Goal: Task Accomplishment & Management: Manage account settings

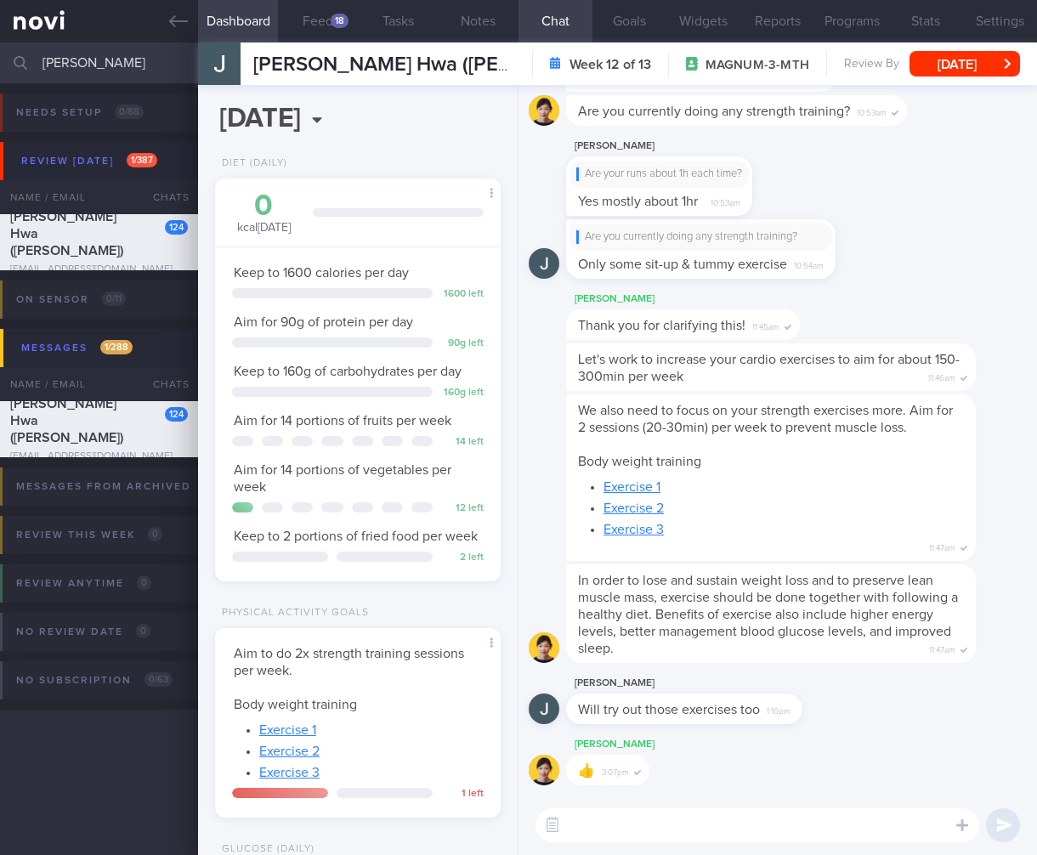
select select "7"
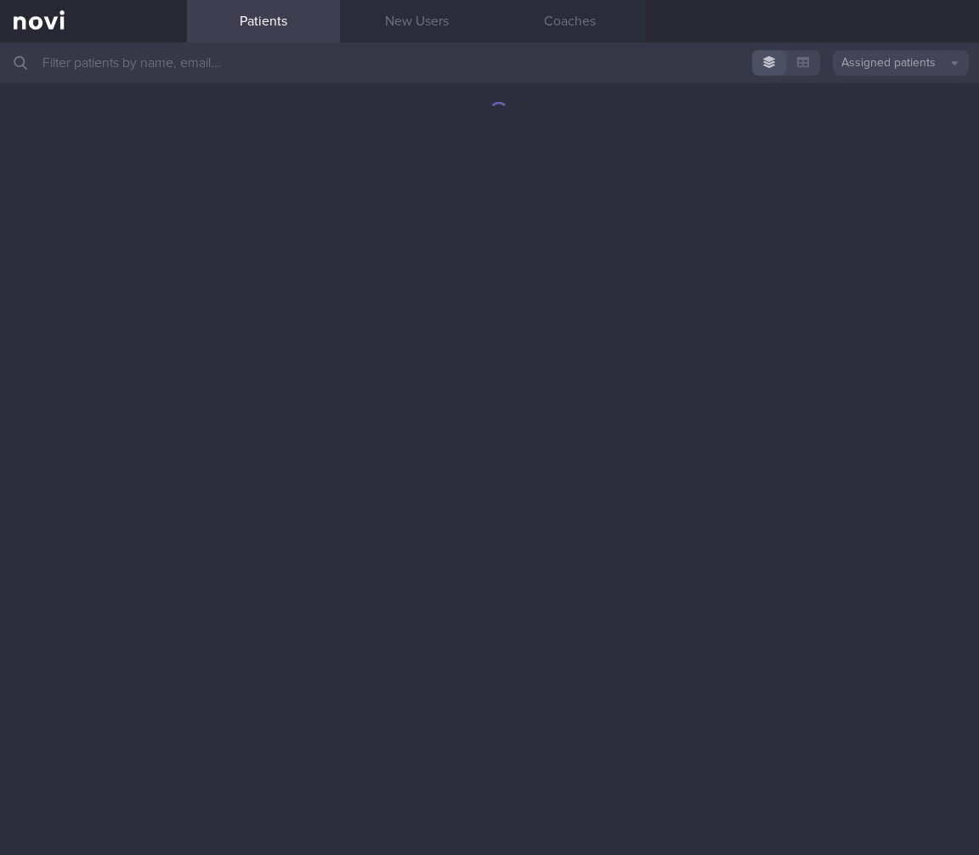
click at [444, 67] on input "text" at bounding box center [489, 63] width 979 height 41
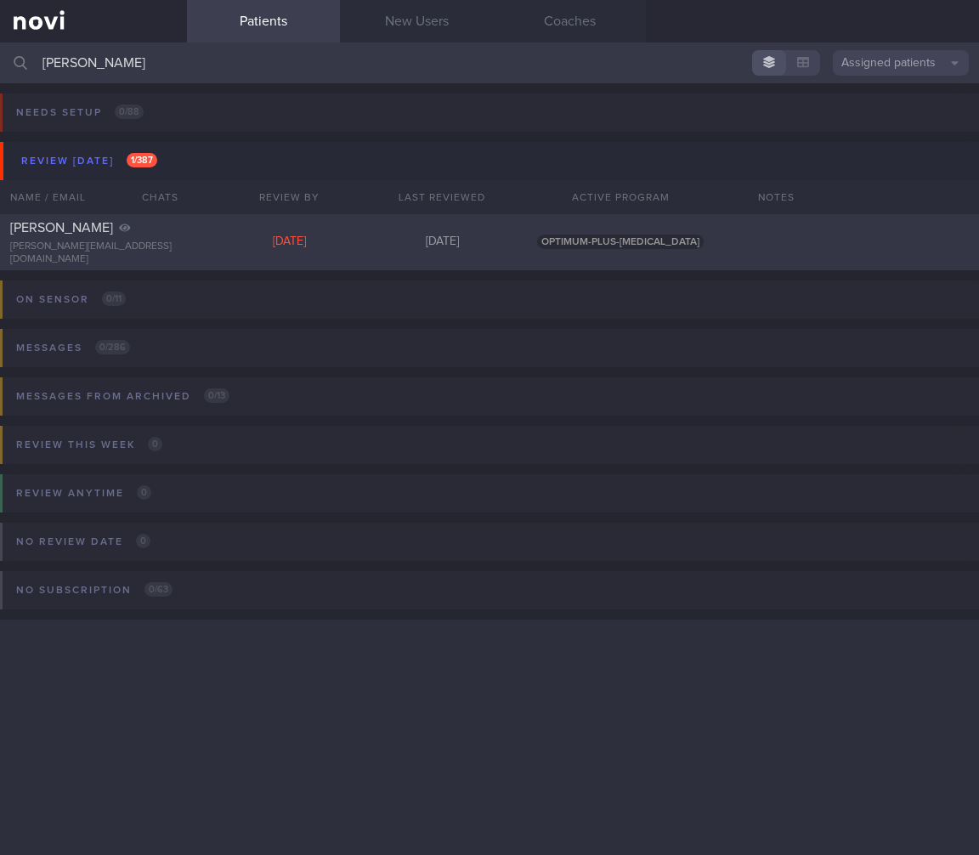
type input "basu deb"
click at [285, 228] on div "BASU DEBDUTI debduti.basu@gmail.com Wed, 20 Aug 23 days ago OPTIMUM-PLUS-WEGOVY" at bounding box center [489, 242] width 979 height 56
select select "7"
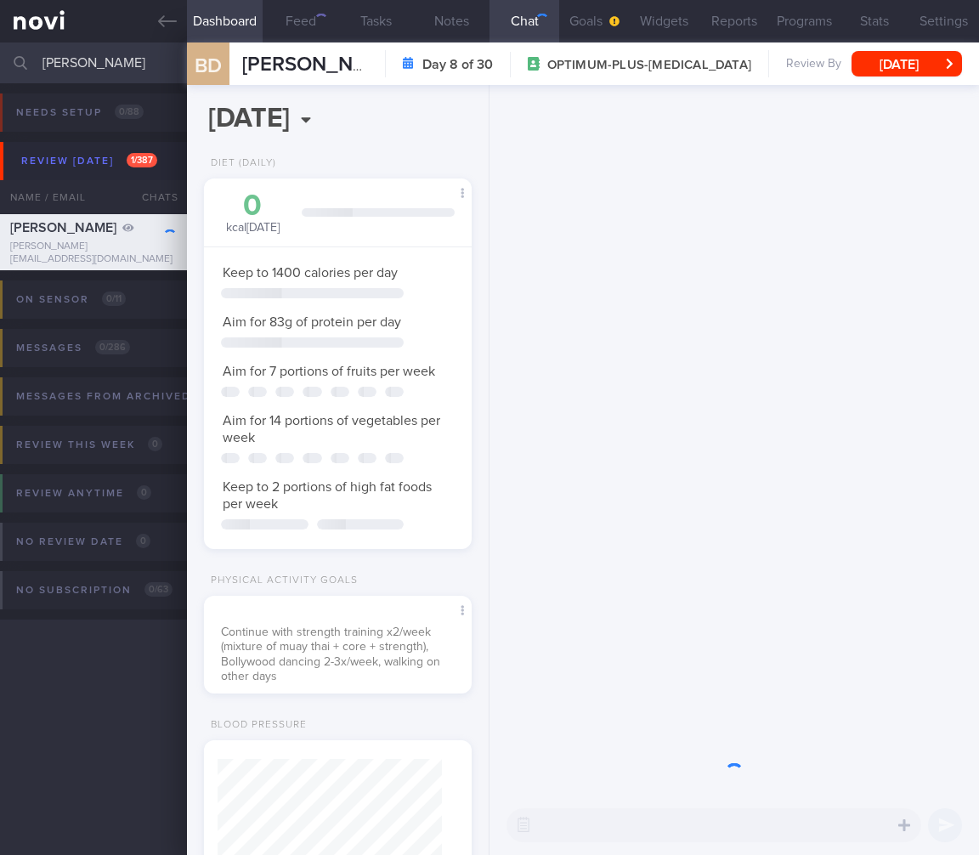
scroll to position [849877, 849788]
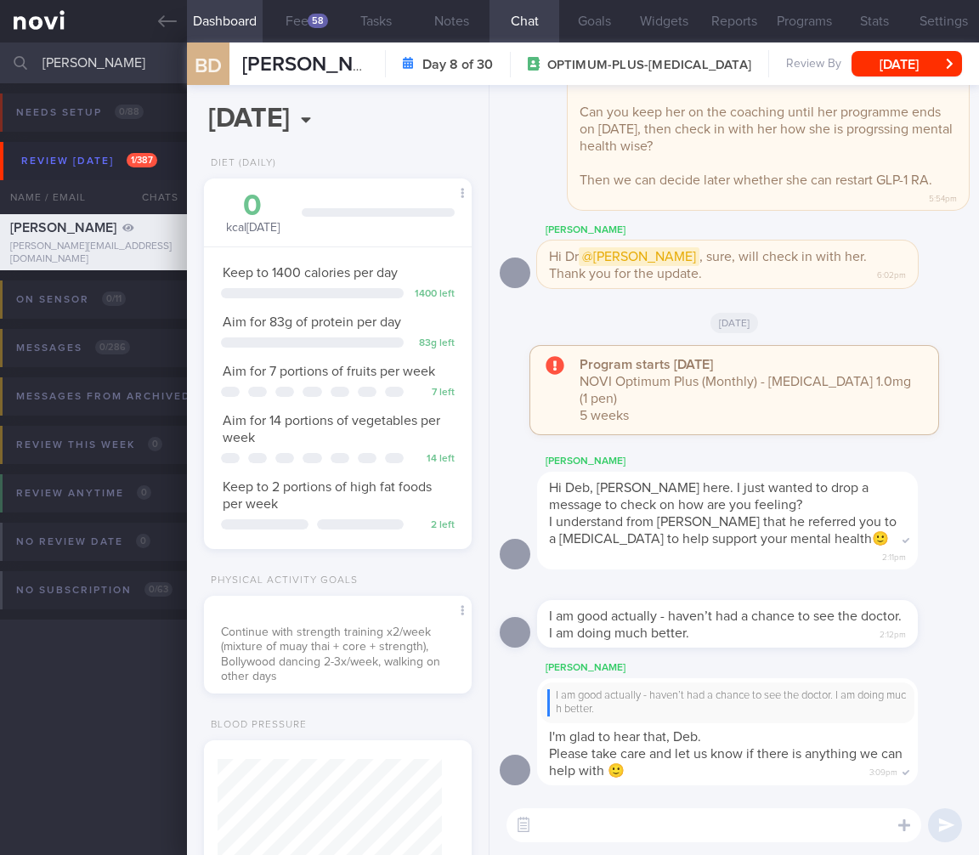
click at [728, 512] on span "Hi Deb, Sharon here. I just wanted to drop a message to check on how are you fe…" at bounding box center [709, 496] width 320 height 31
drag, startPoint x: 126, startPoint y: 57, endPoint x: -24, endPoint y: 49, distance: 149.8
click at [0, 49] on html "You are offline! Some functionality will be unavailable Patients New Users Coac…" at bounding box center [489, 427] width 979 height 855
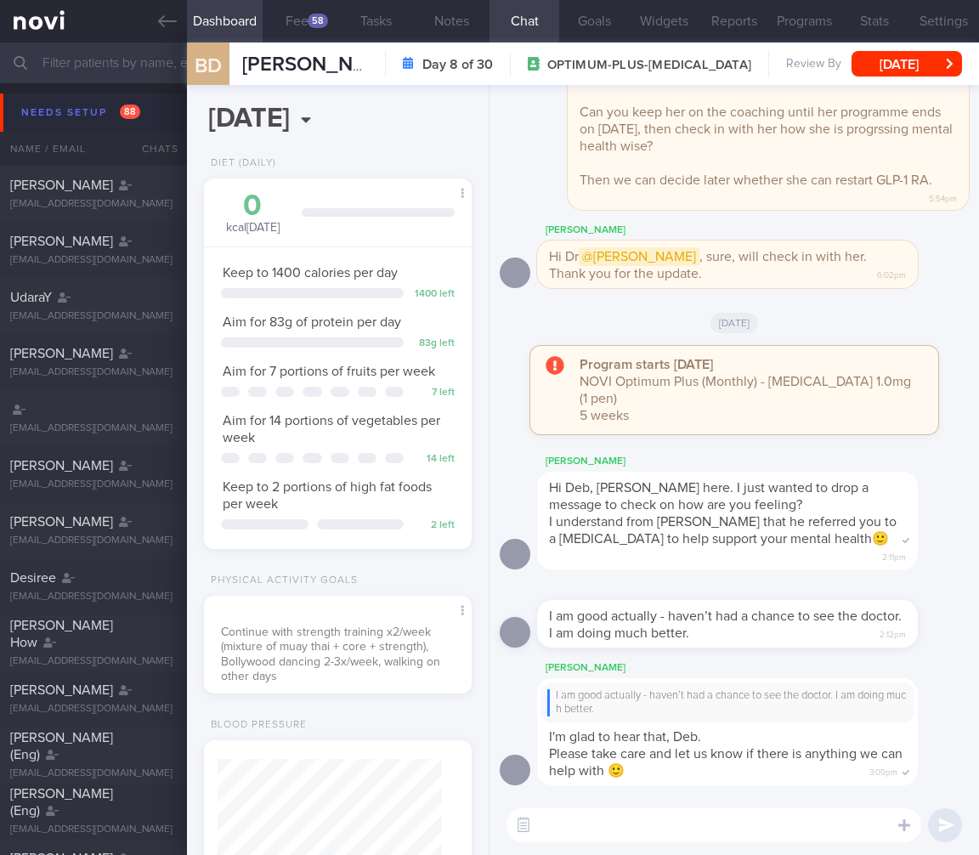
click at [140, 124] on button "Needs setup 88" at bounding box center [492, 113] width 984 height 38
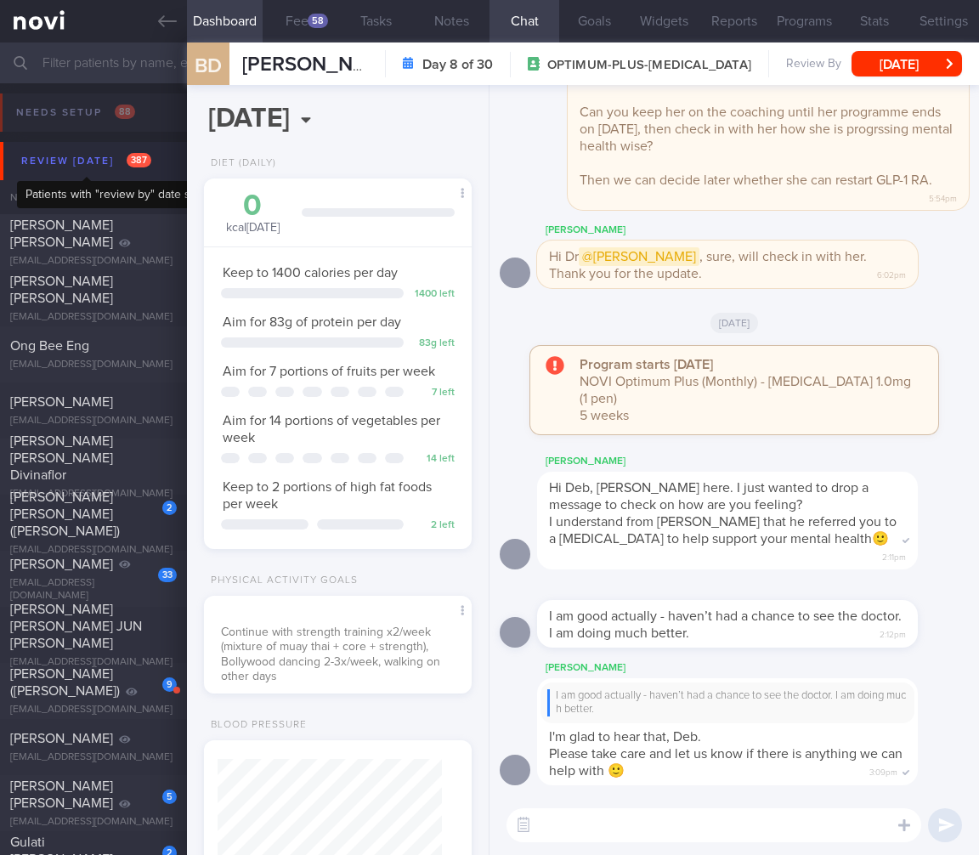
click at [131, 153] on span "387" at bounding box center [139, 160] width 25 height 14
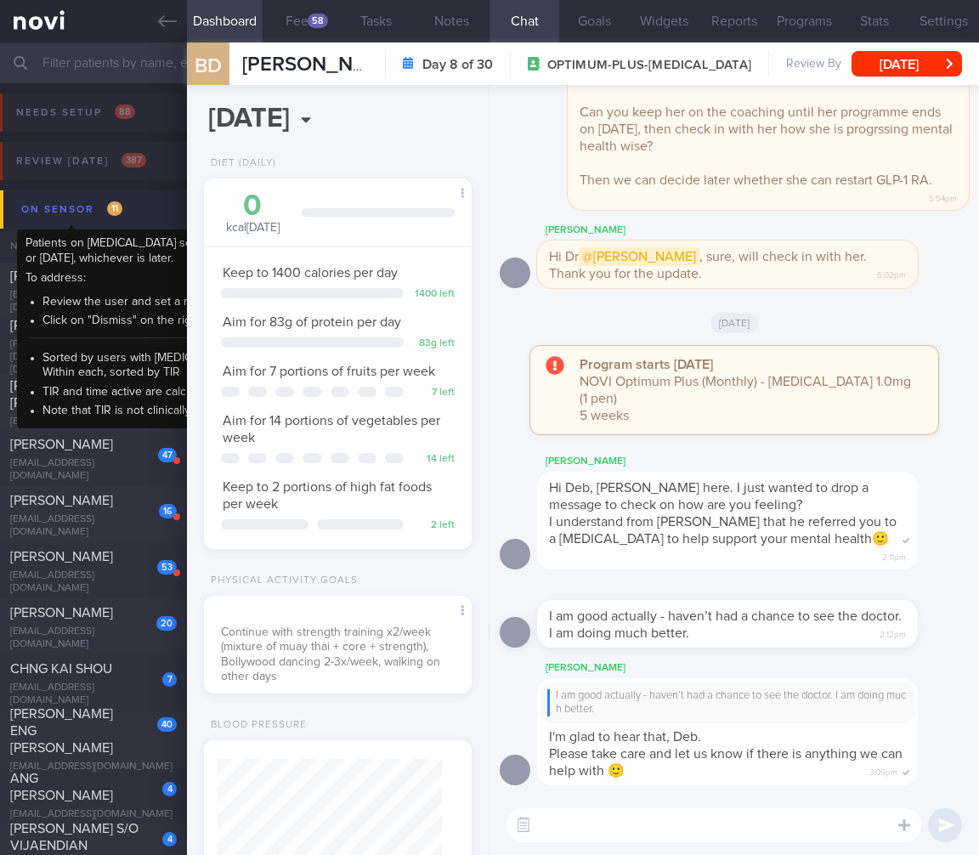
click at [120, 207] on span "11" at bounding box center [114, 208] width 15 height 14
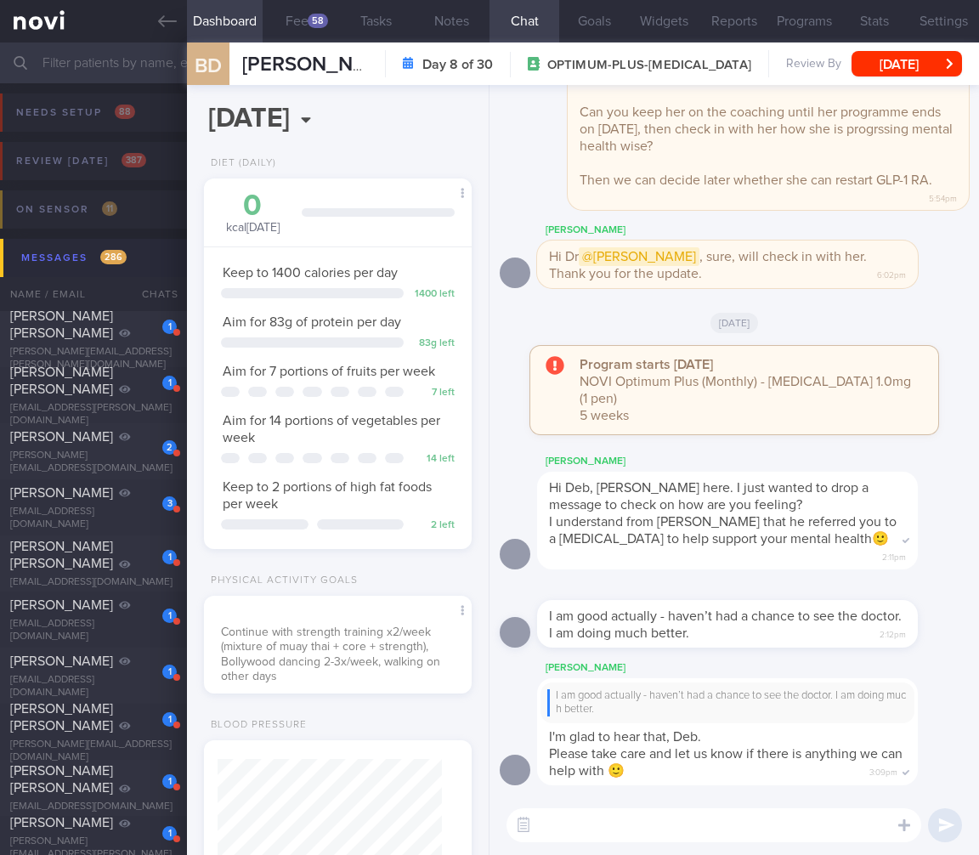
click at [145, 248] on button "Messages 286" at bounding box center [492, 258] width 984 height 38
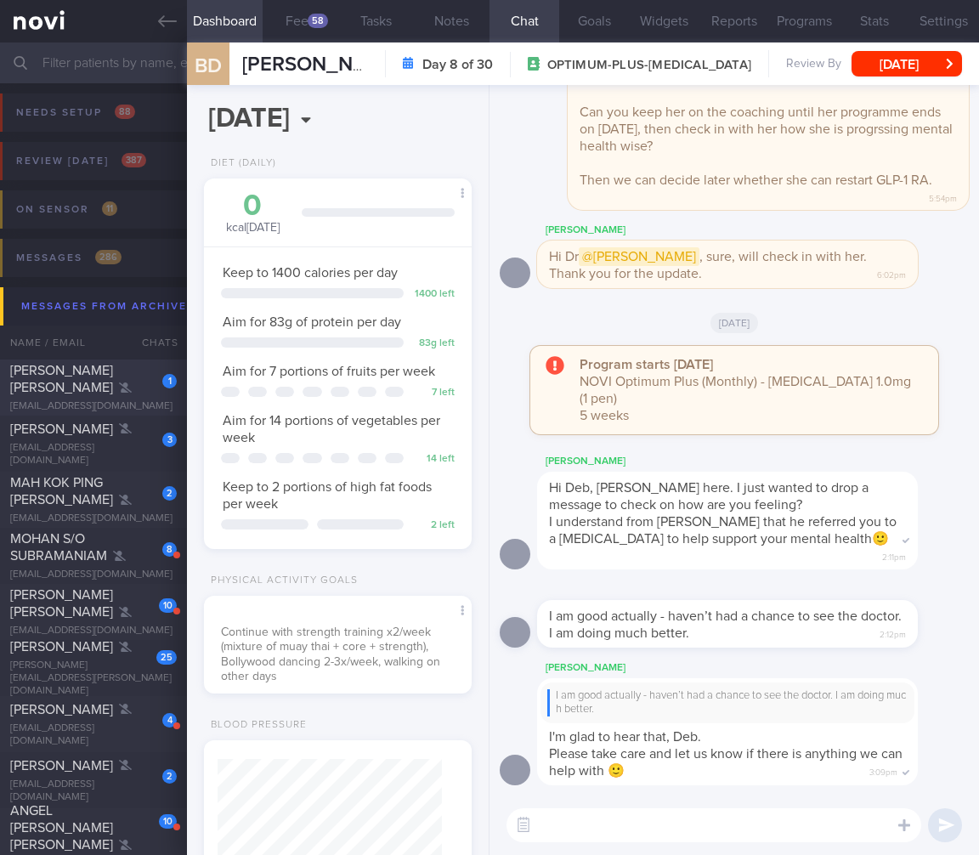
click at [156, 388] on div "1" at bounding box center [157, 375] width 37 height 26
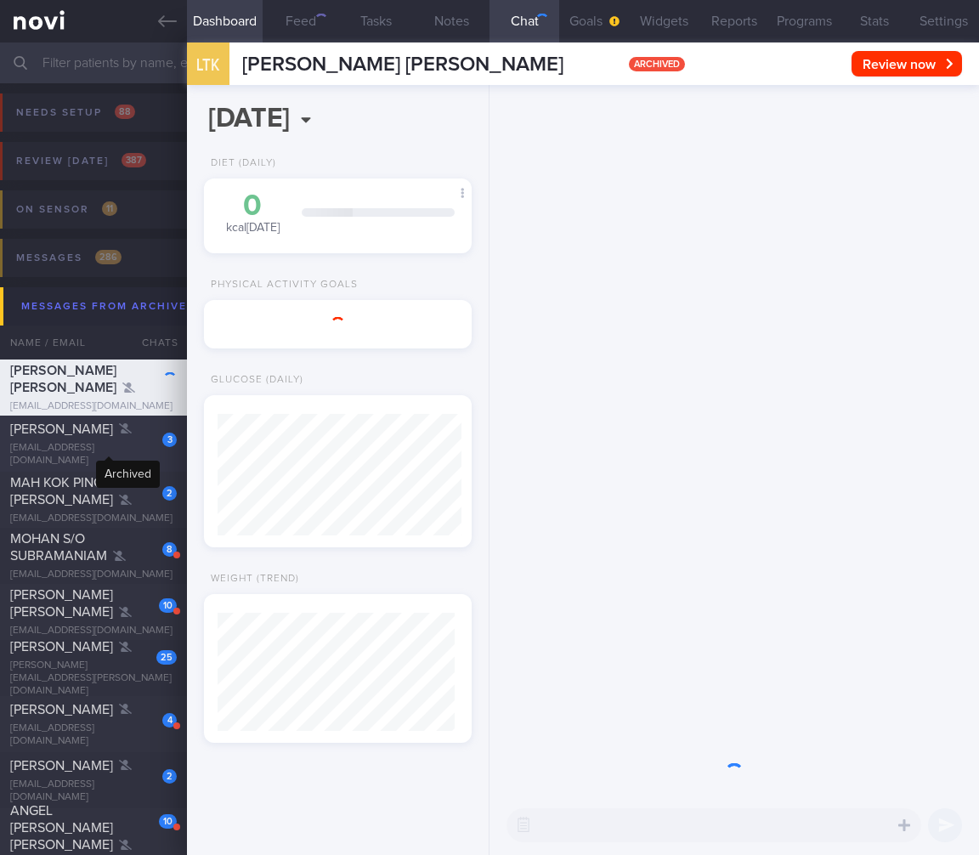
scroll to position [122, 244]
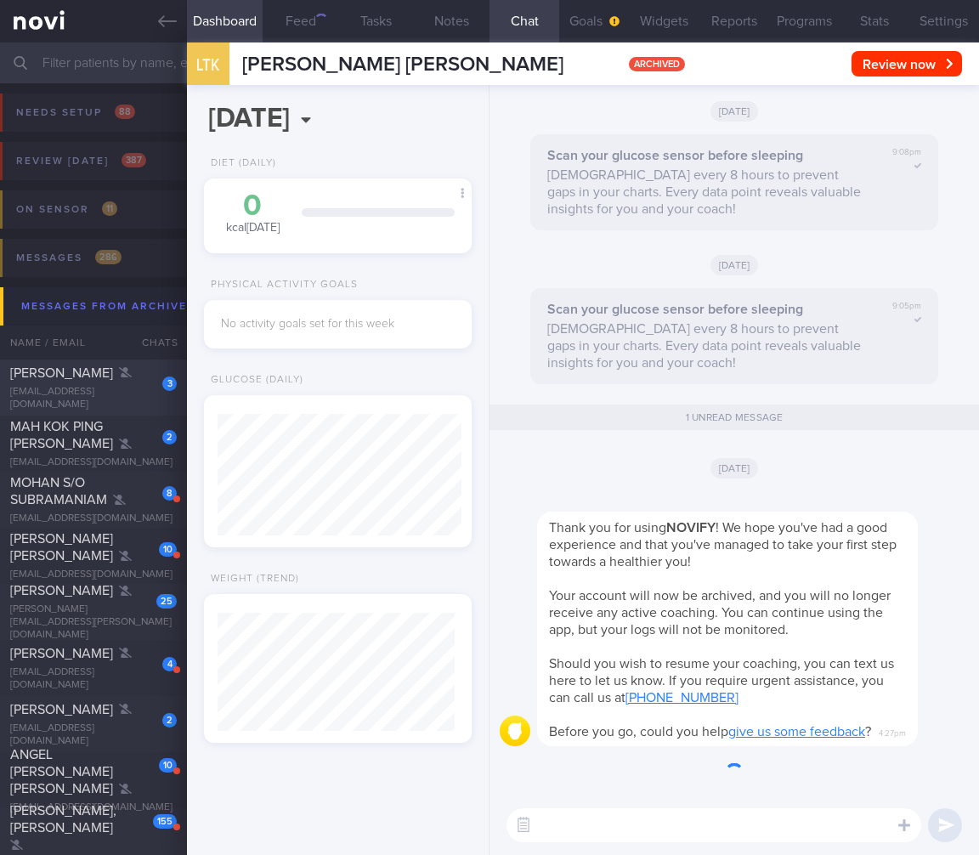
click at [139, 382] on div "MICAH MORGANSON" at bounding box center [91, 373] width 162 height 17
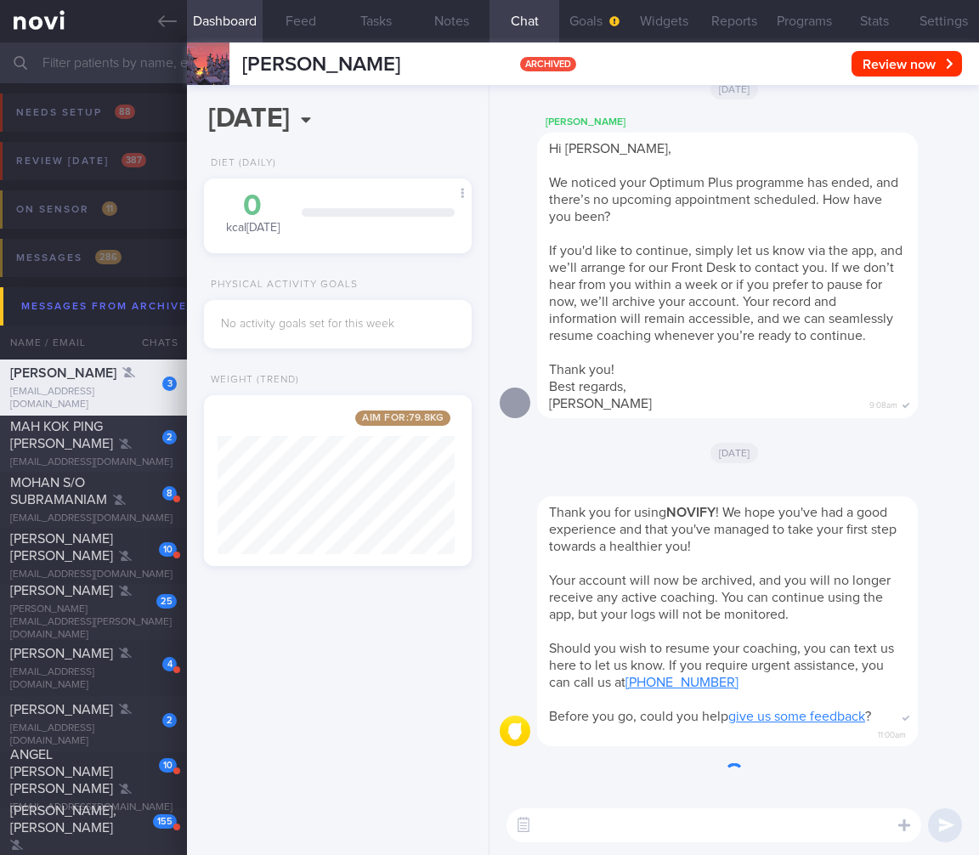
click at [105, 429] on div "MAH KOK PING ISABEL" at bounding box center [91, 435] width 162 height 34
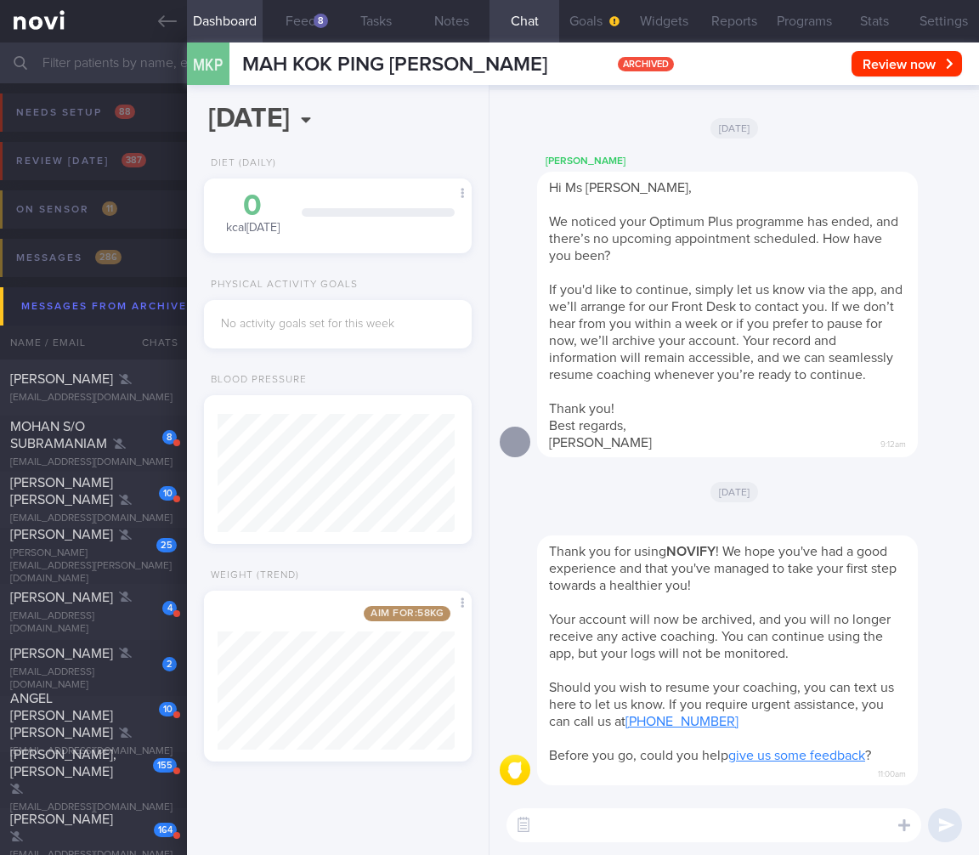
scroll to position [-348, 0]
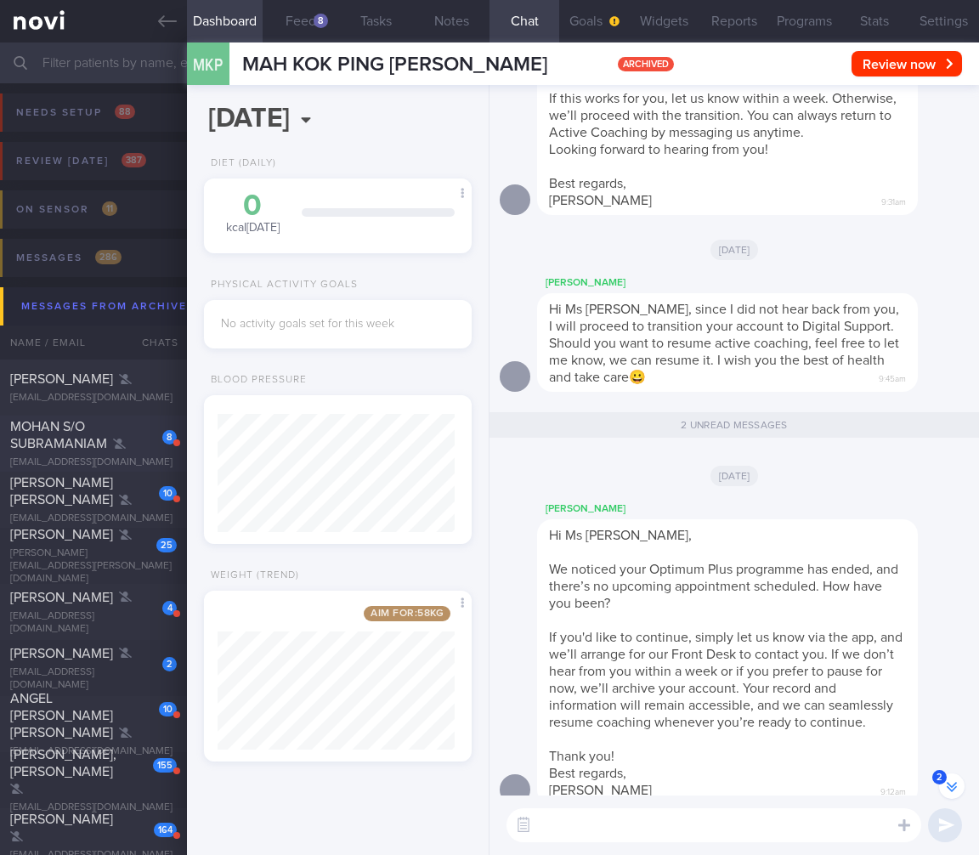
click at [102, 447] on span "MOHAN S/O SUBRAMANIAM" at bounding box center [58, 435] width 97 height 31
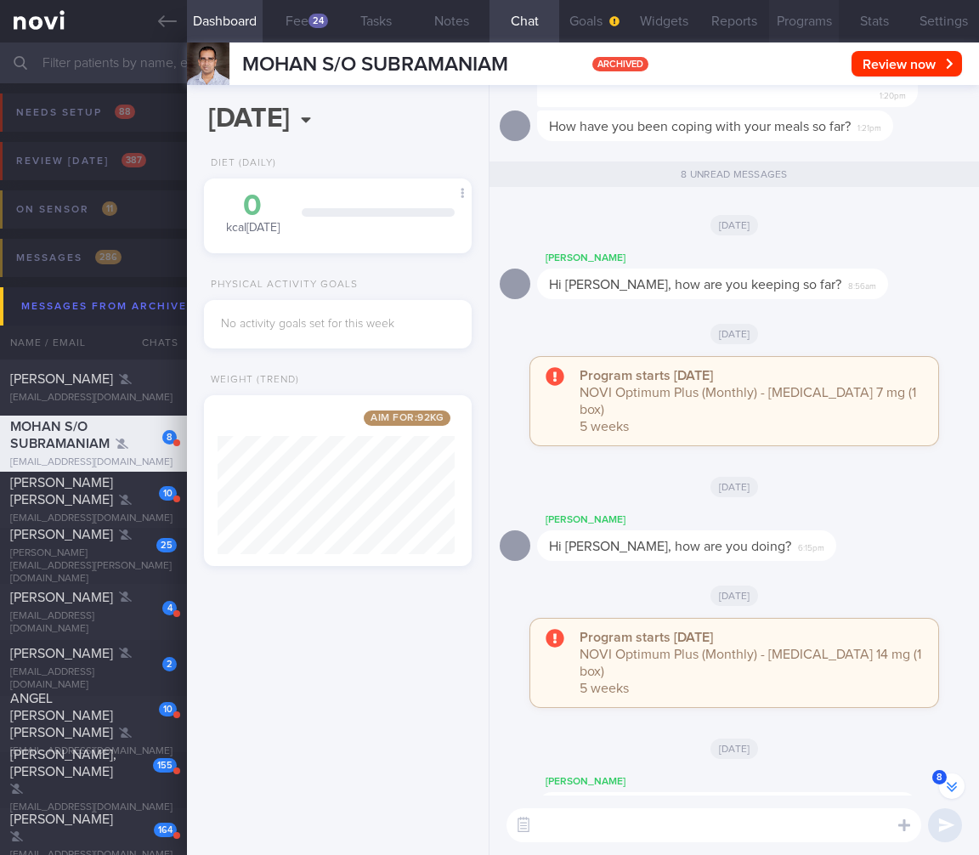
scroll to position [-1032, 0]
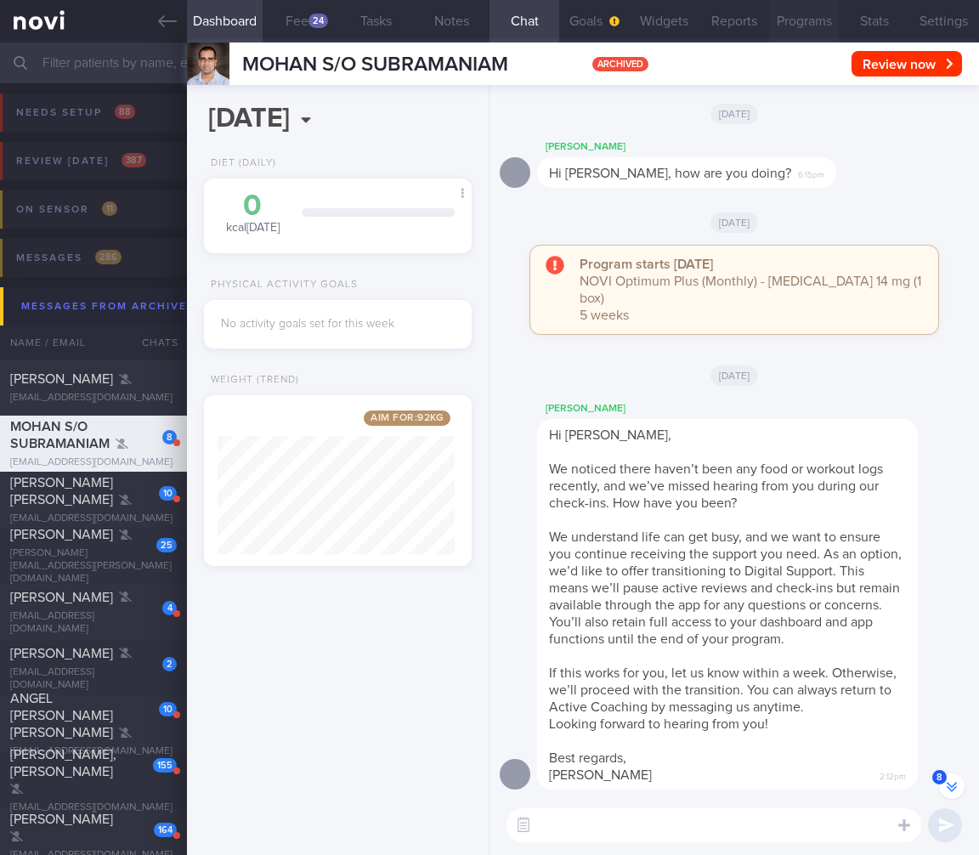
click at [802, 23] on button "Programs" at bounding box center [804, 21] width 70 height 43
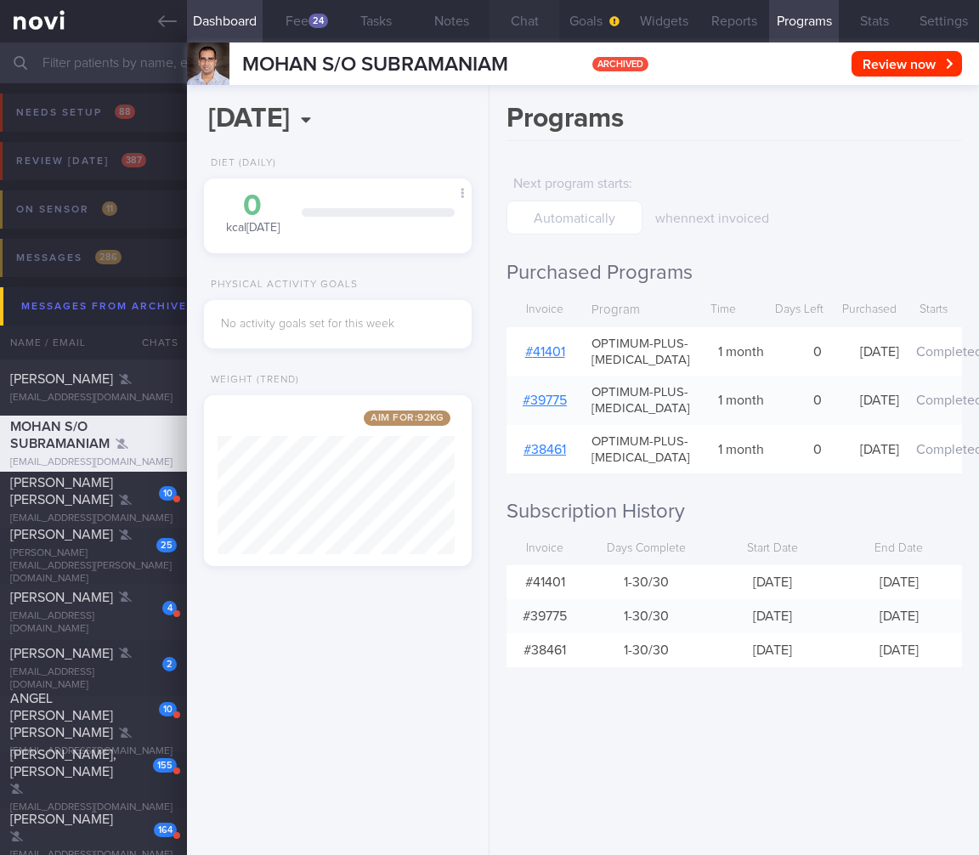
click at [545, 22] on button "Chat" at bounding box center [525, 21] width 70 height 43
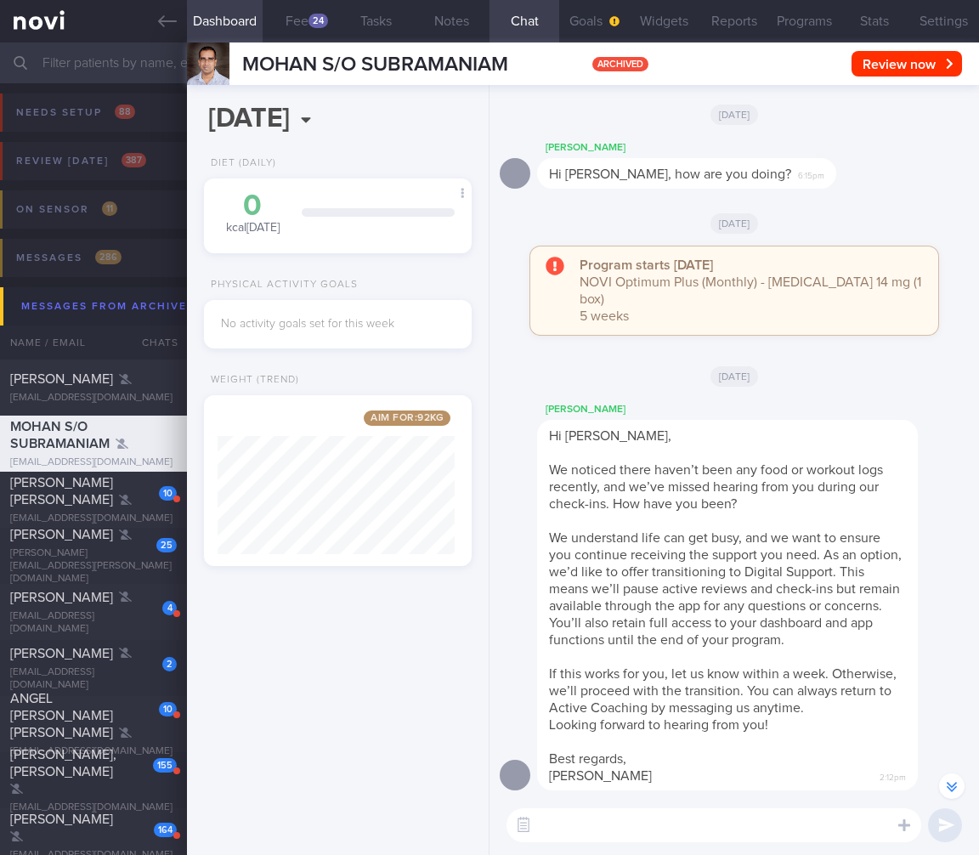
click at [541, 25] on button "Chat" at bounding box center [525, 21] width 70 height 43
click at [136, 490] on div "10" at bounding box center [156, 487] width 41 height 26
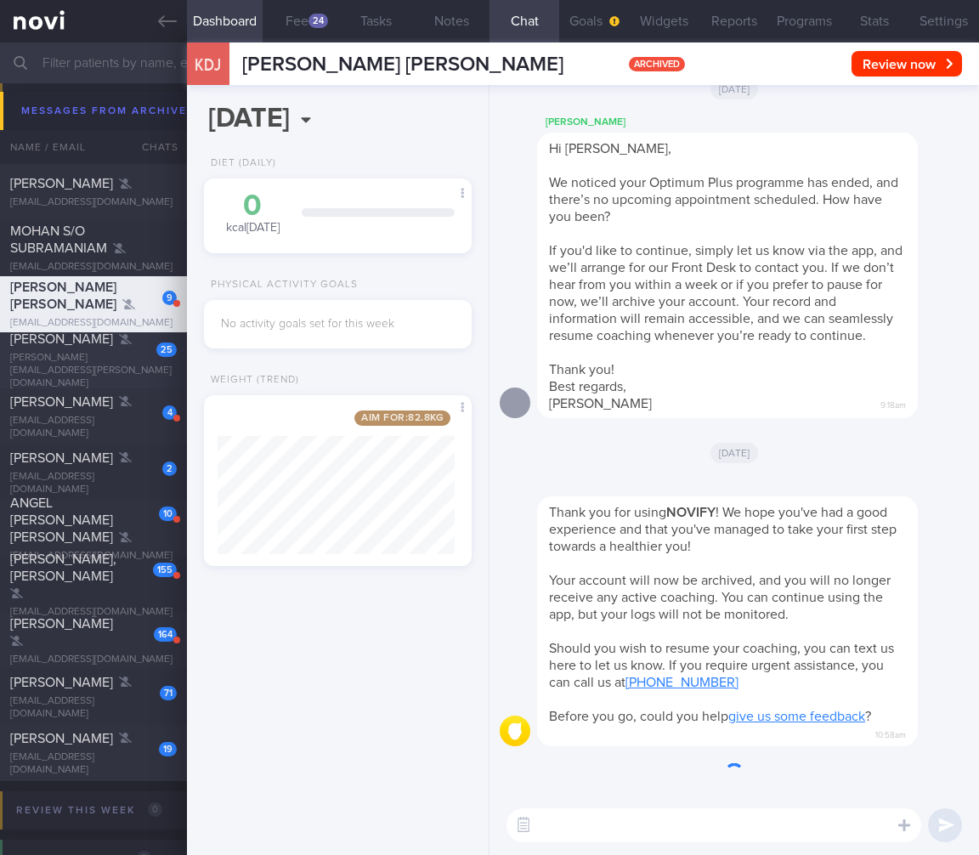
click at [115, 348] on div "VIBHOR CHODHA" at bounding box center [91, 339] width 162 height 17
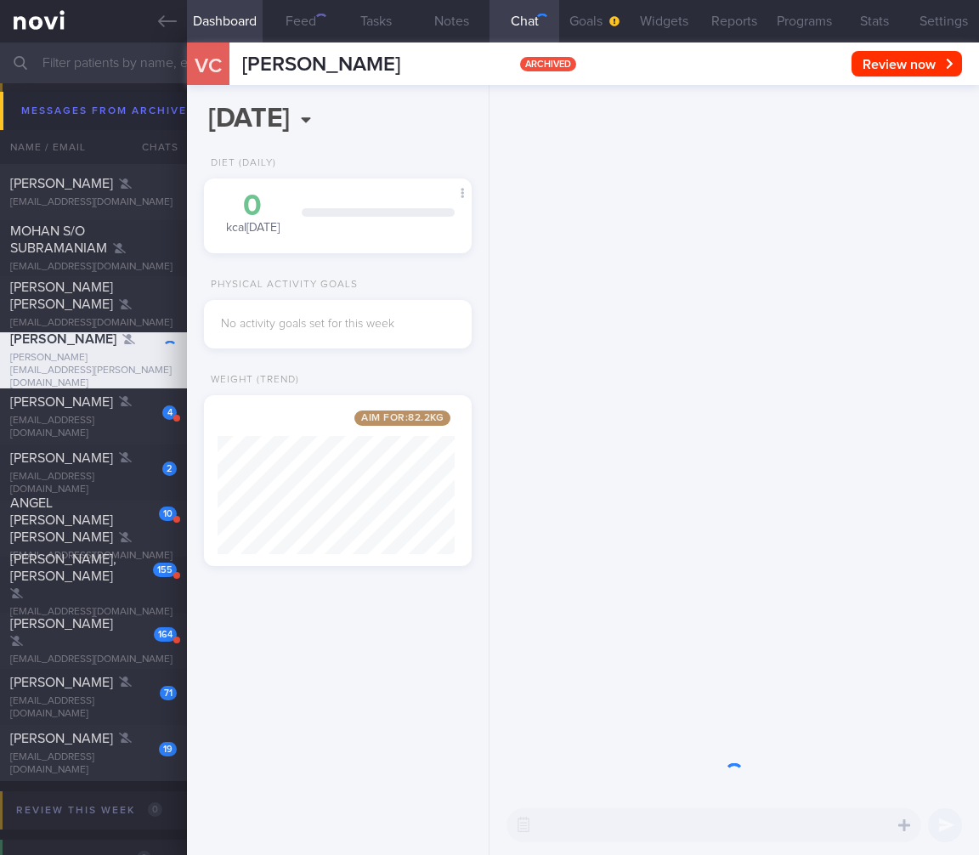
scroll to position [143, 237]
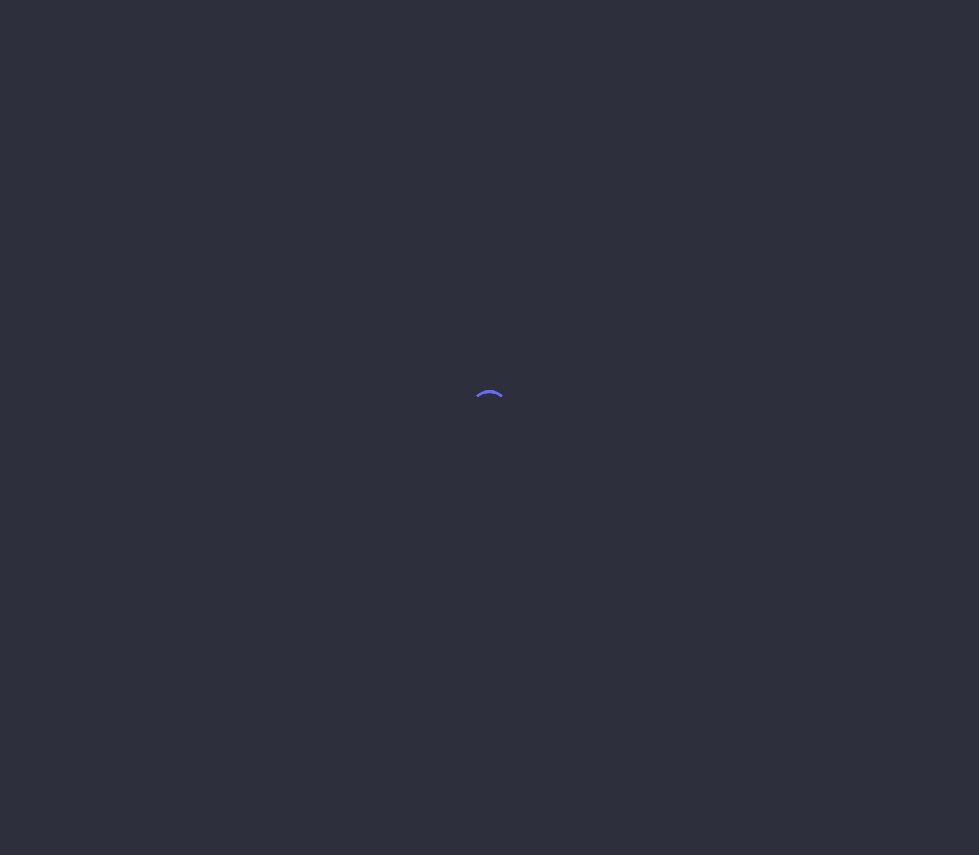
select select "7"
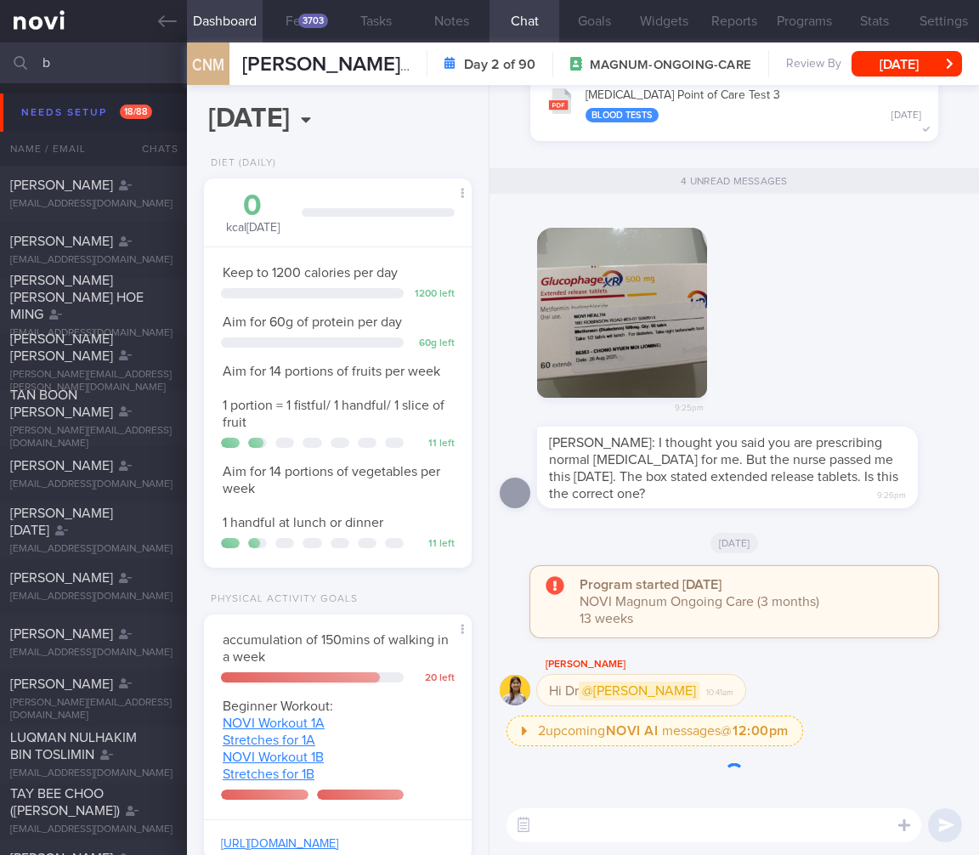
scroll to position [116, 231]
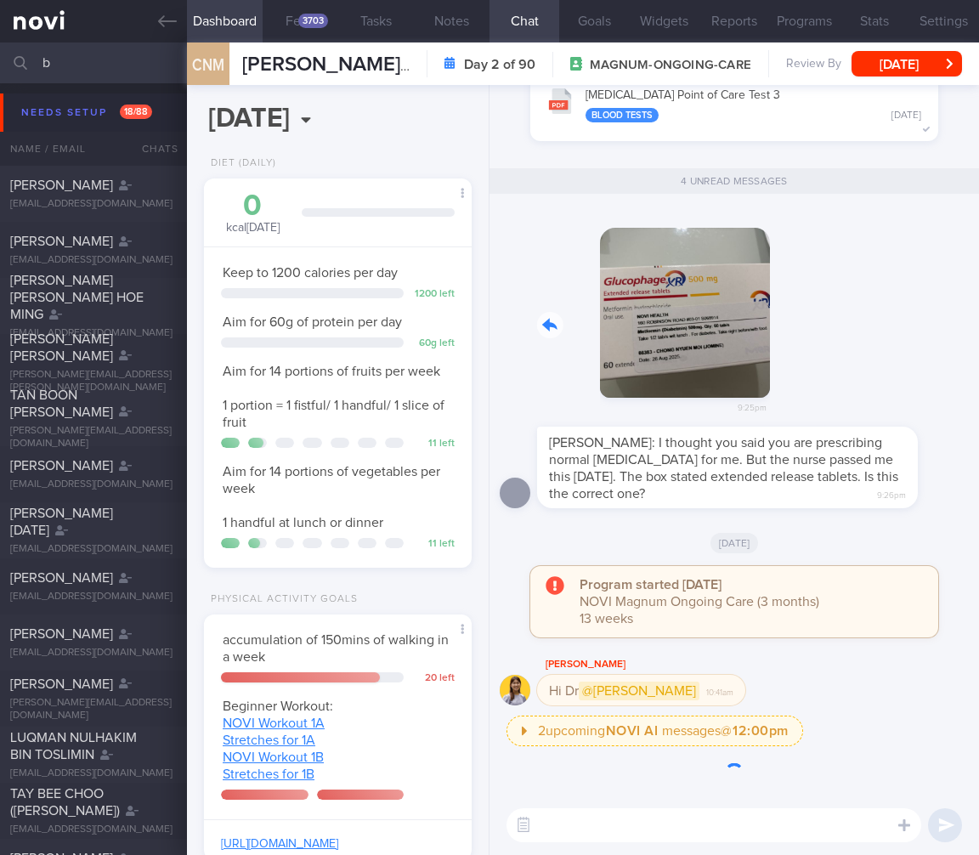
drag, startPoint x: 596, startPoint y: 352, endPoint x: 839, endPoint y: 371, distance: 243.9
click at [839, 371] on div "9:25pm" at bounding box center [734, 317] width 469 height 220
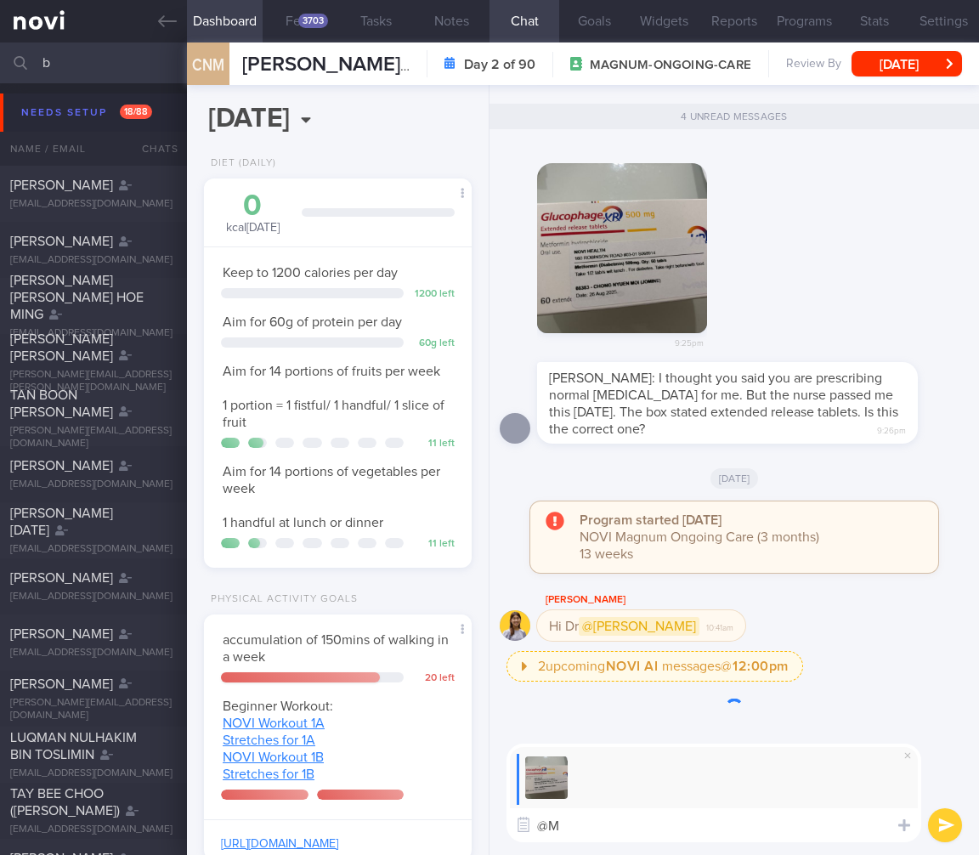
type textarea "@"
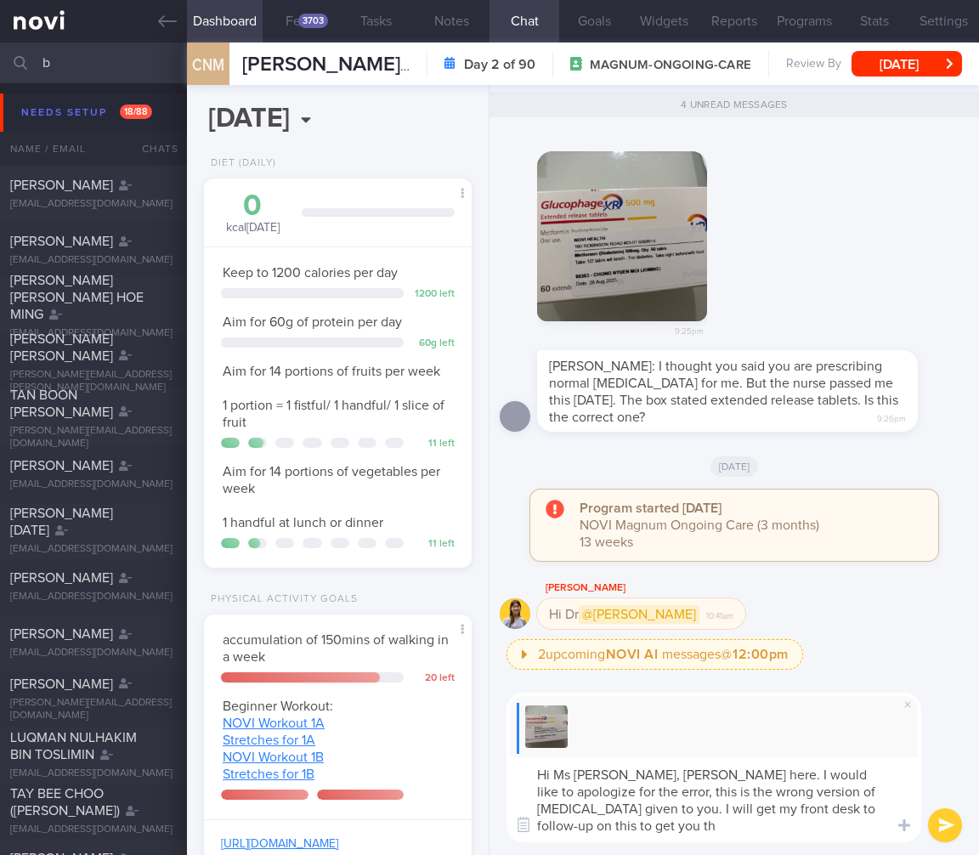
scroll to position [0, 0]
type textarea "Hi Ms Jomine, Dr Todd here. I would like to apologize for the error, this is th…"
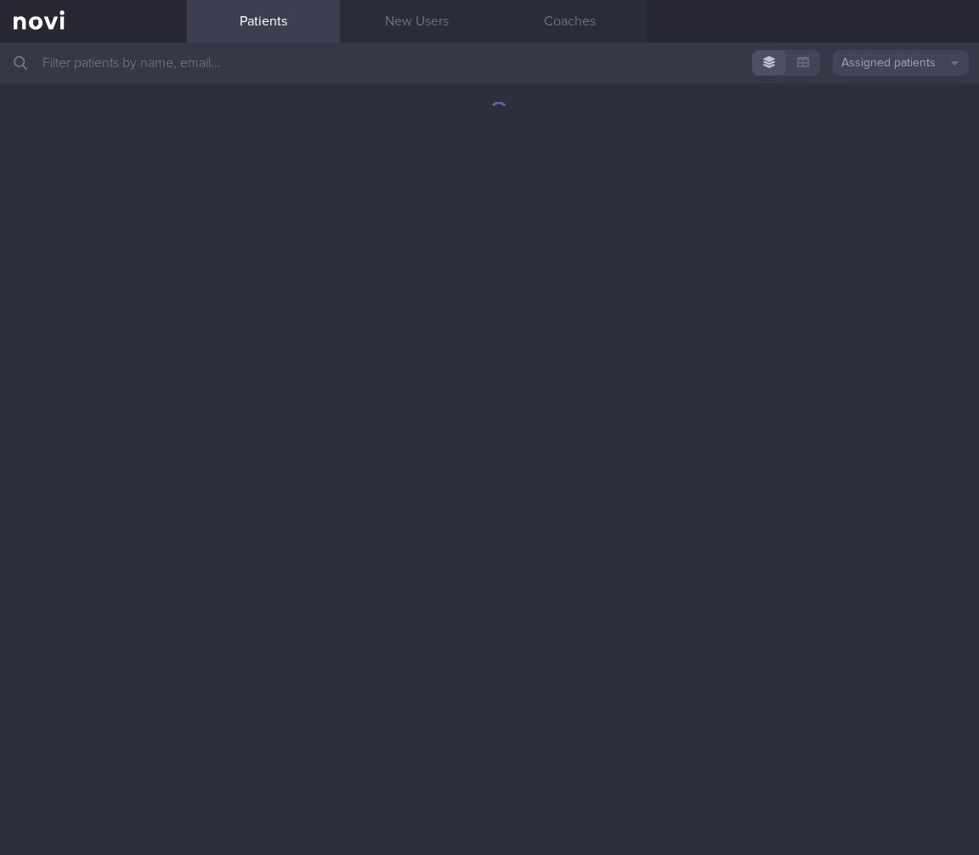
click at [596, 60] on input "text" at bounding box center [489, 63] width 979 height 41
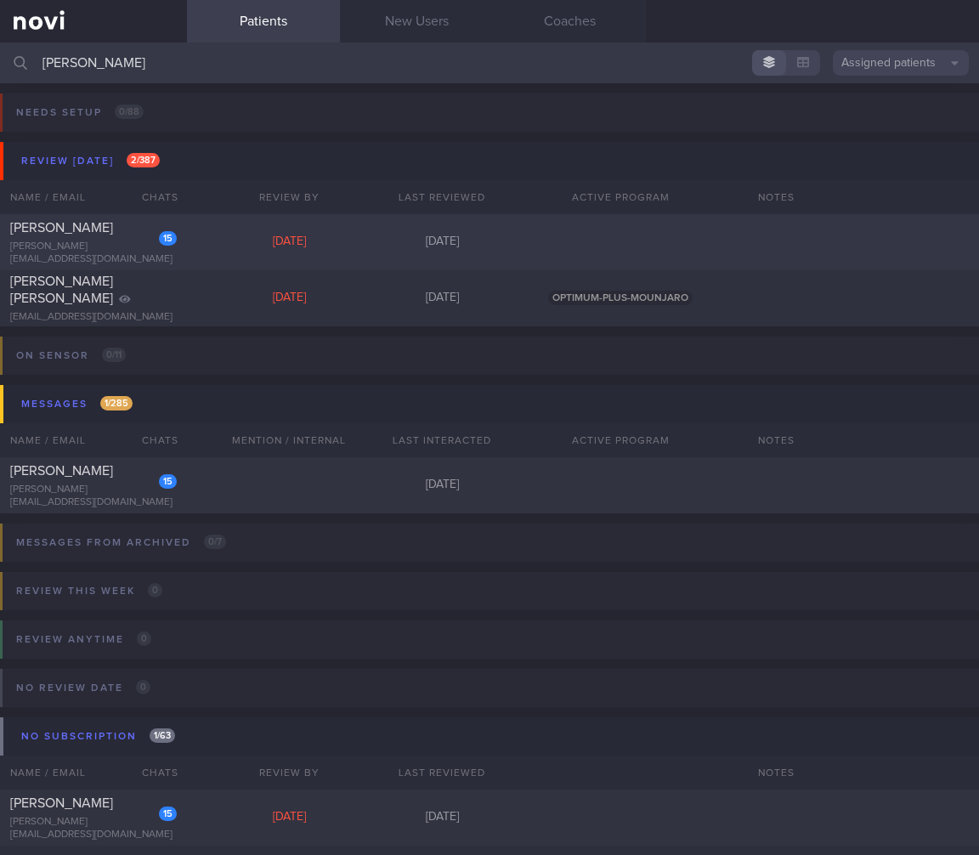
type input "alexandra"
click at [262, 257] on div "15 Alexandra Honore Jonassen alexandra-jonassen@hotmail.no Wed, 21 May 10 month…" at bounding box center [489, 242] width 979 height 56
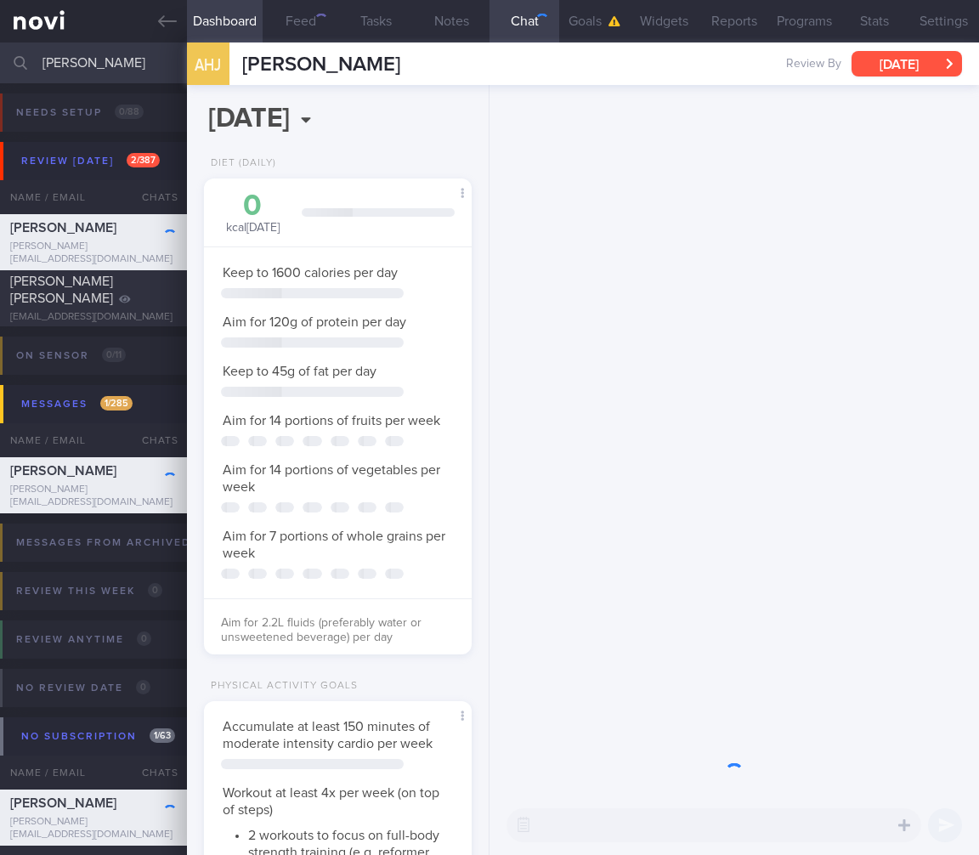
scroll to position [849901, 849788]
click at [908, 68] on button "[DATE]" at bounding box center [907, 64] width 111 height 26
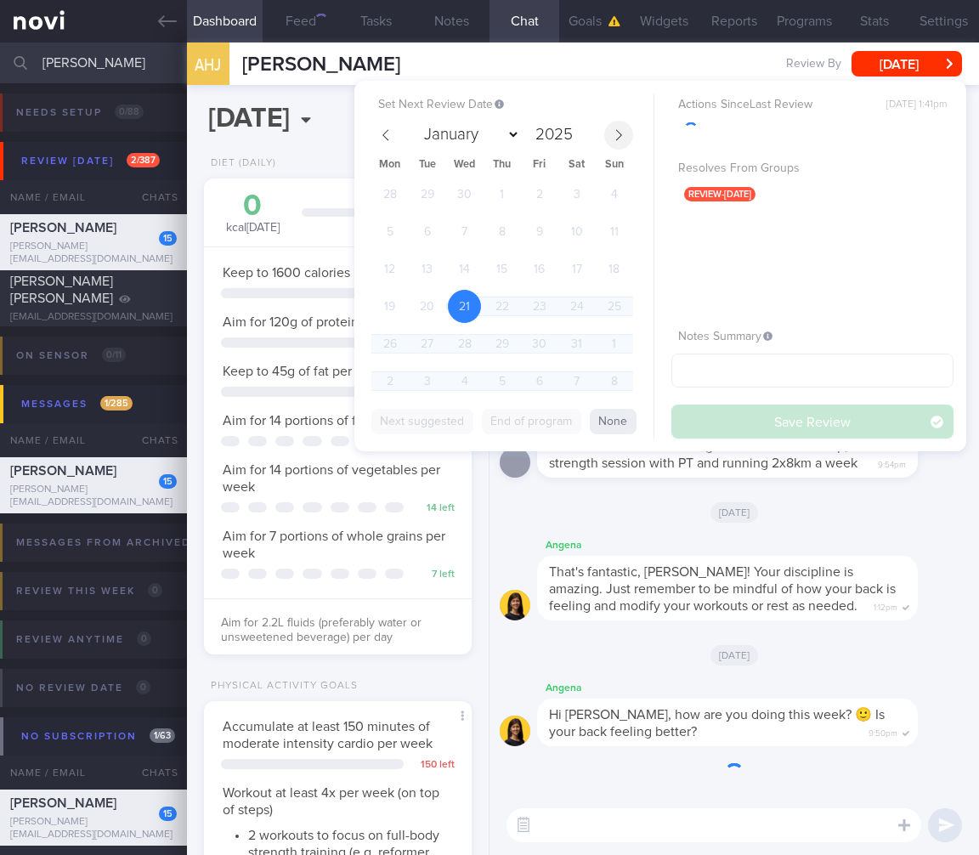
click at [627, 130] on span at bounding box center [618, 135] width 29 height 29
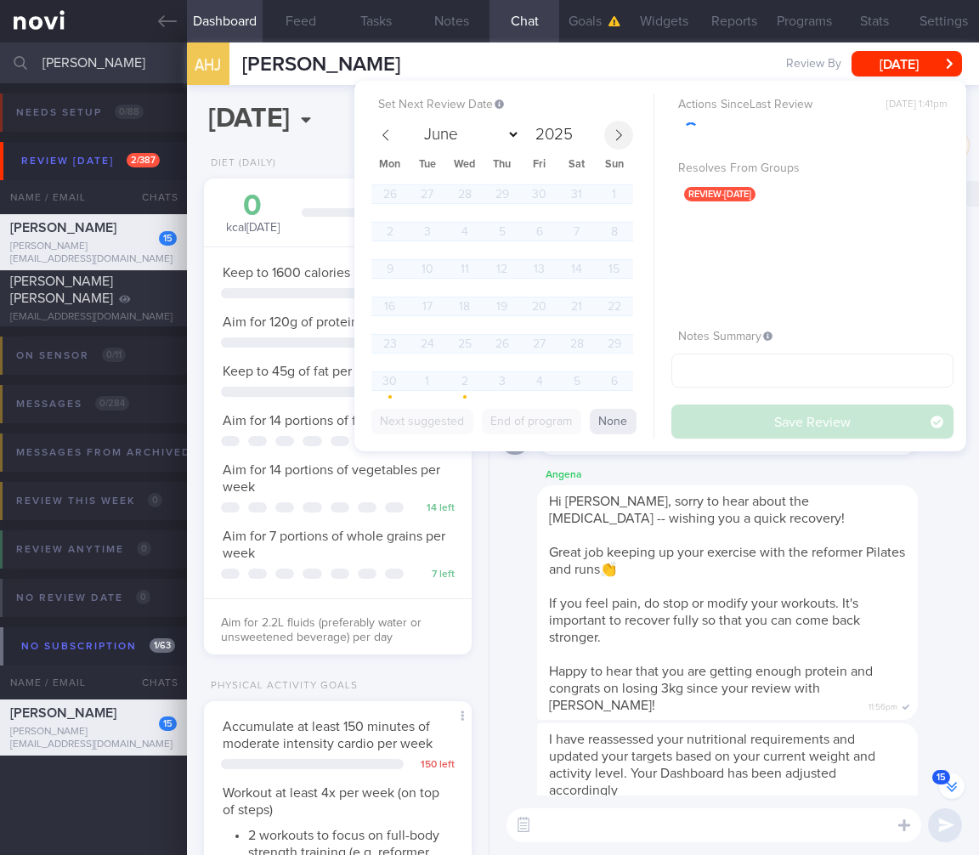
click at [627, 130] on span at bounding box center [618, 135] width 29 height 29
select select "7"
click at [460, 344] on span "27" at bounding box center [464, 343] width 33 height 33
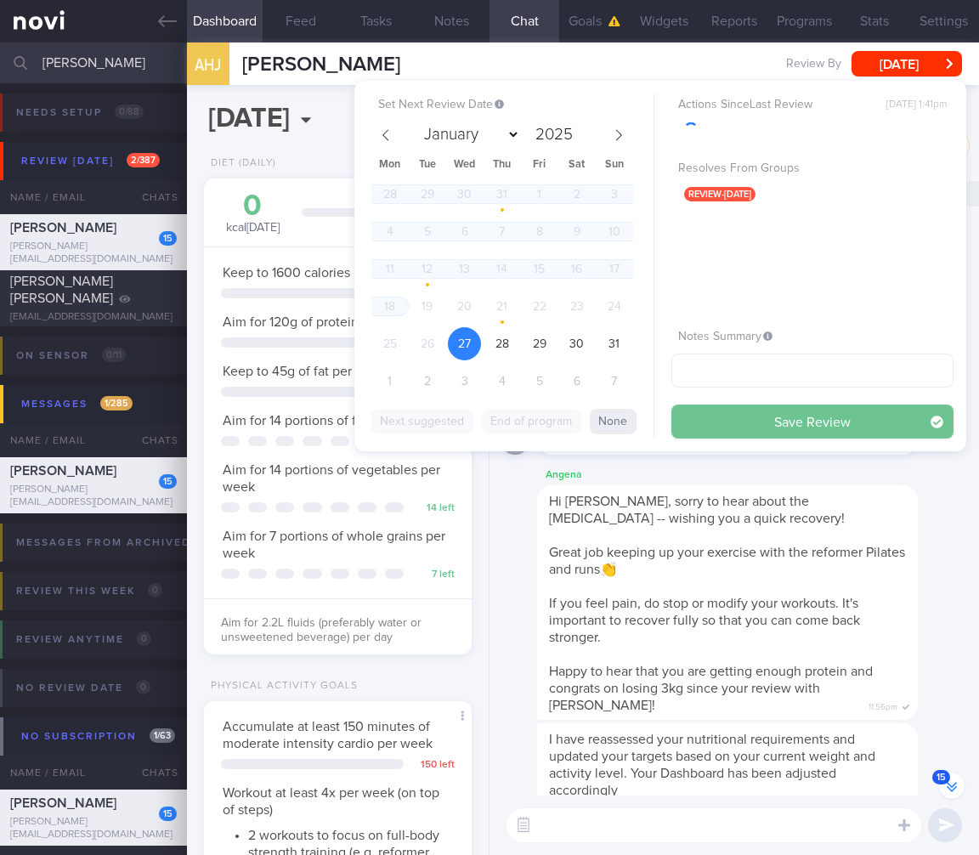
click at [782, 415] on button "Save Review" at bounding box center [813, 422] width 282 height 34
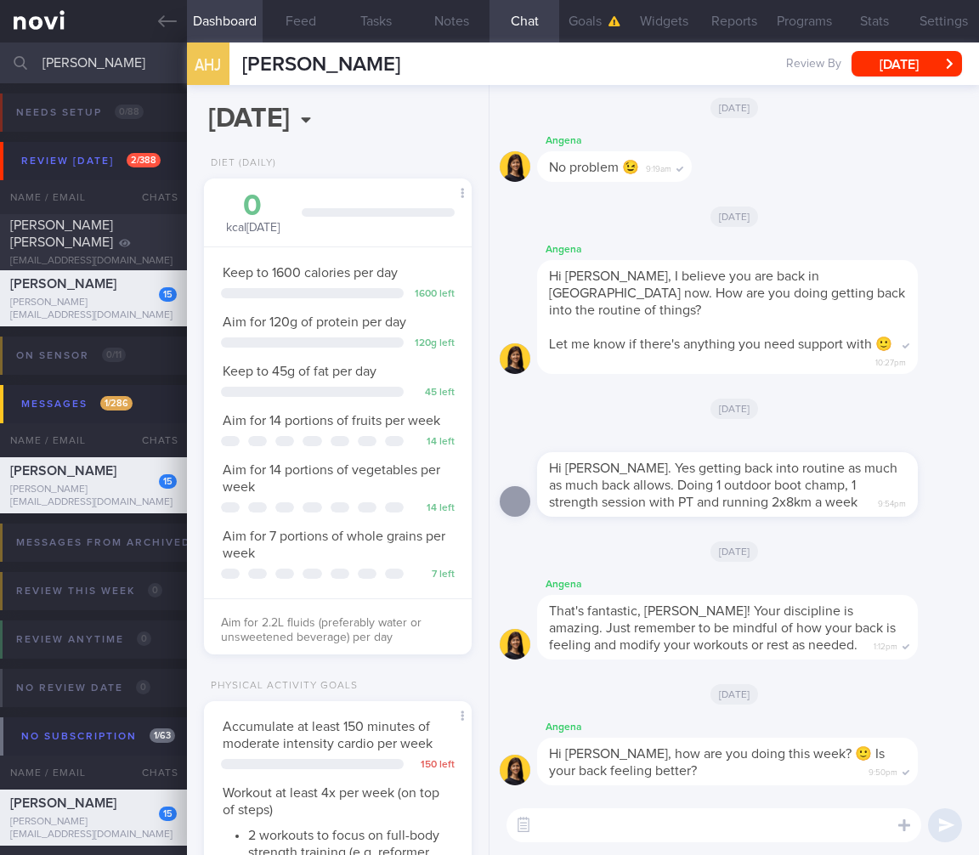
scroll to position [305, 0]
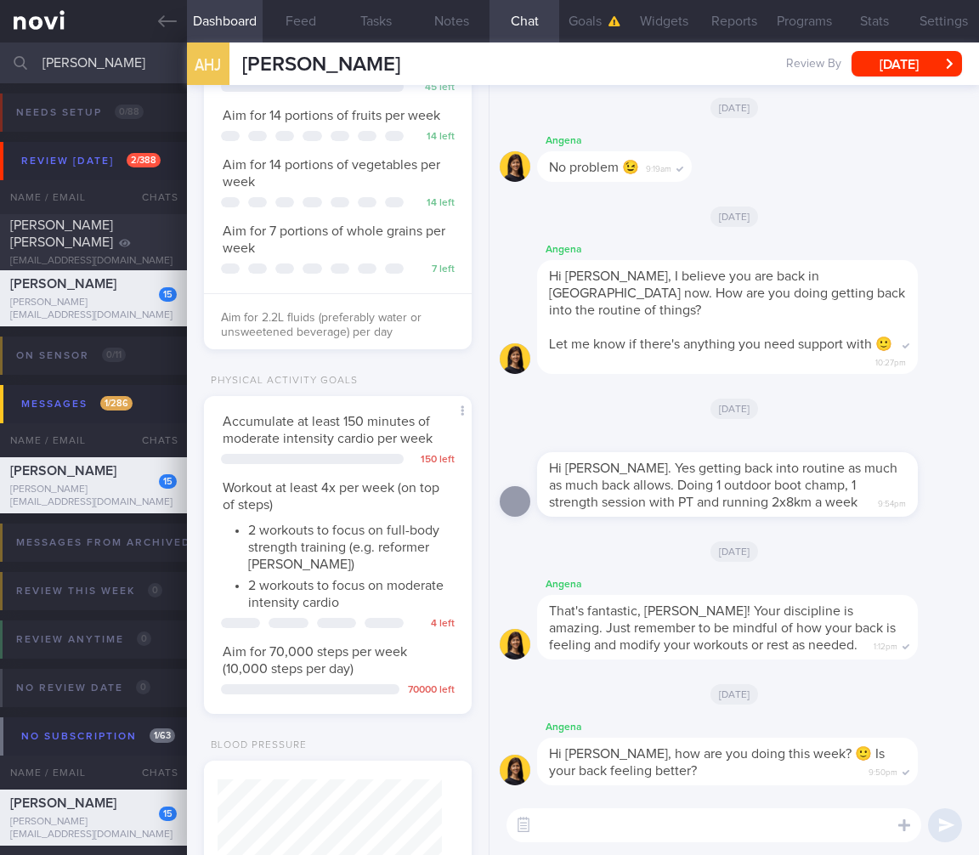
drag, startPoint x: 129, startPoint y: 65, endPoint x: -50, endPoint y: 52, distance: 179.8
click at [0, 52] on html "You are offline! Some functionality will be unavailable Patients New Users Coac…" at bounding box center [489, 427] width 979 height 855
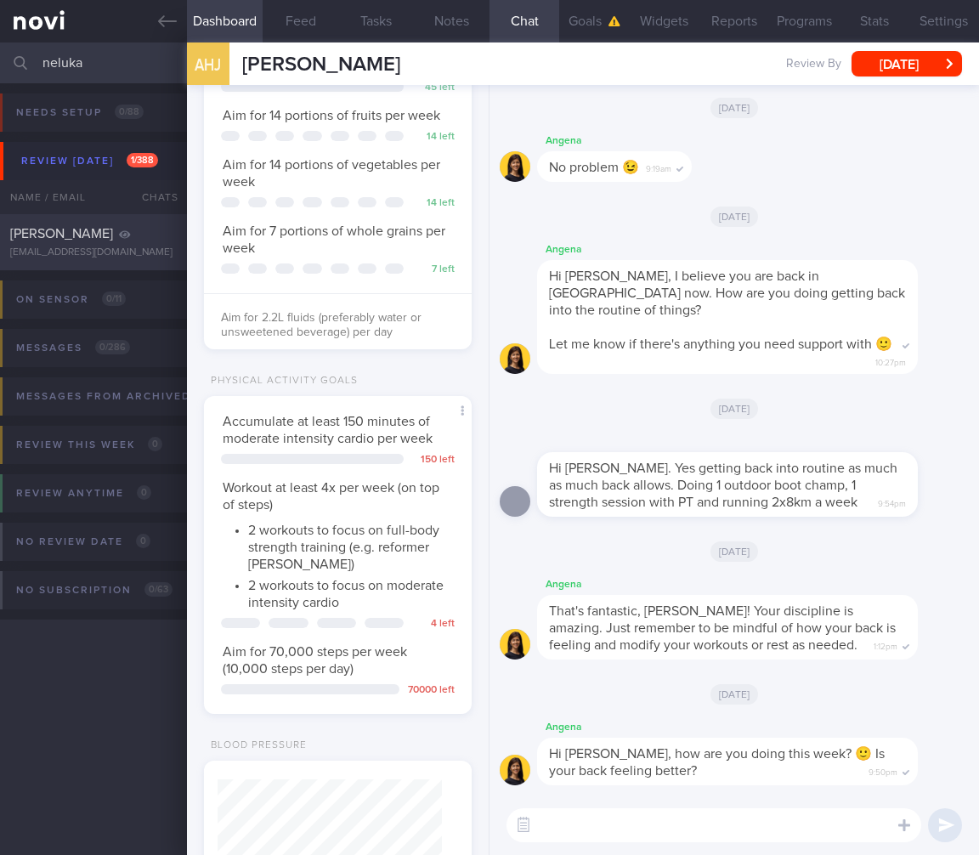
type input "neluka"
click at [19, 230] on span "LIYANAGE NELUKA MIHIRENE" at bounding box center [61, 234] width 103 height 14
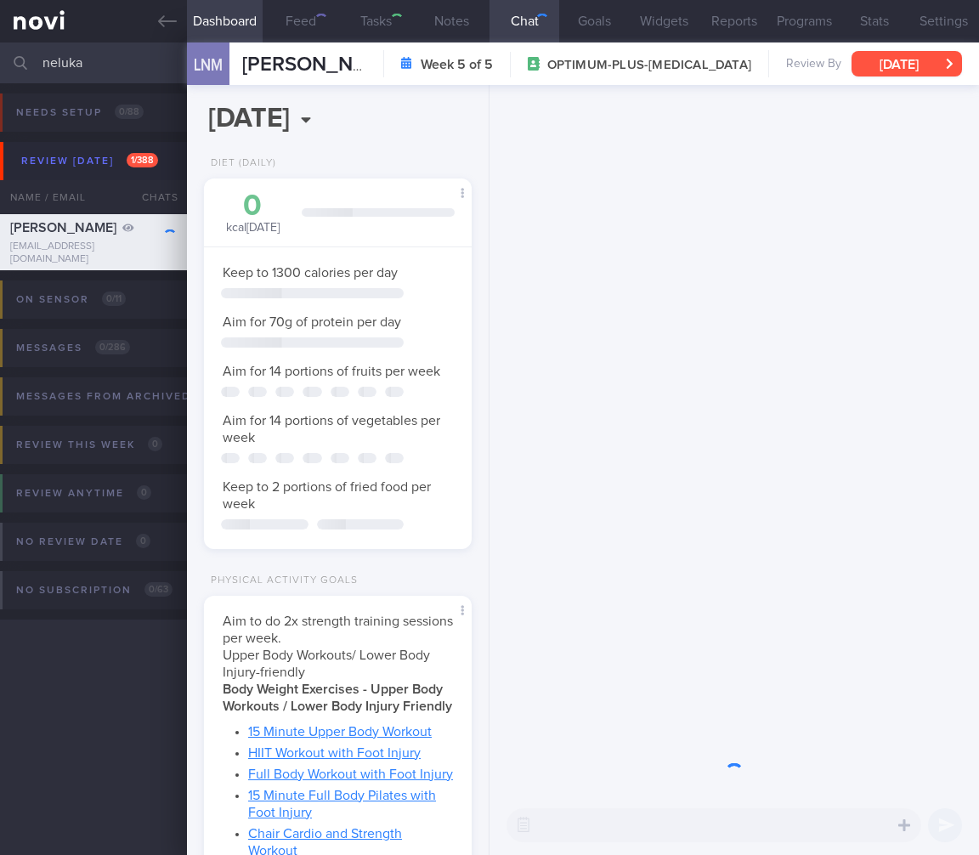
scroll to position [849876, 849788]
click at [904, 68] on button "Tue, 29 Jul" at bounding box center [907, 64] width 111 height 26
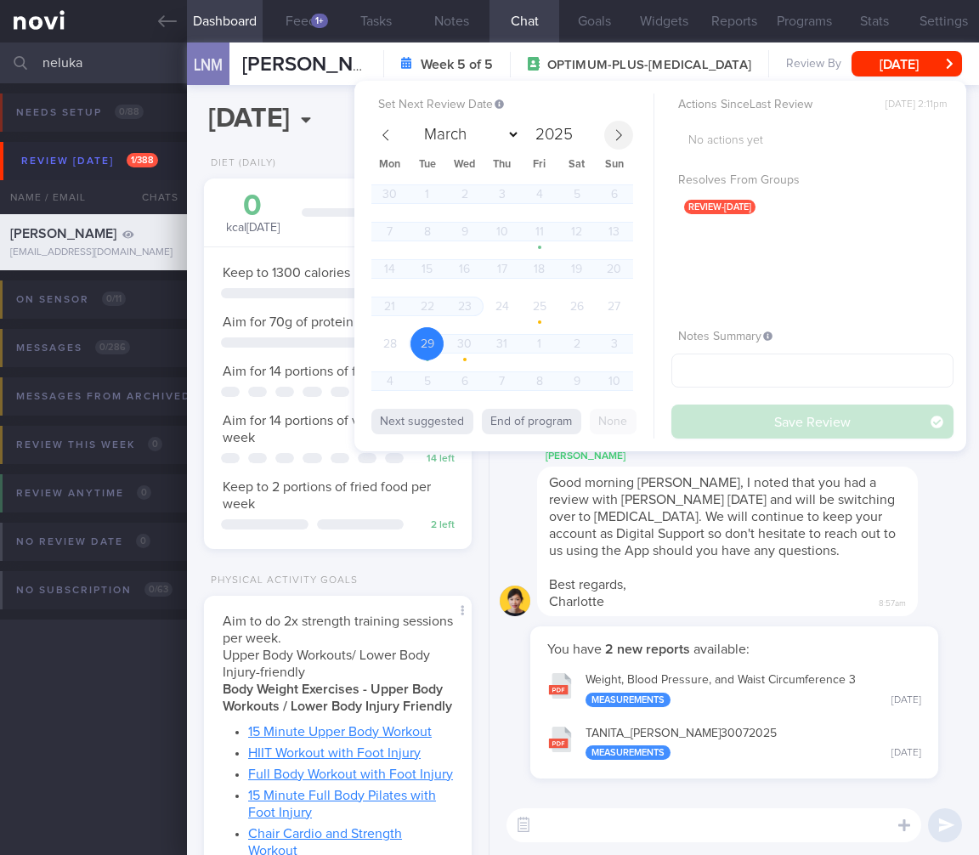
click at [626, 140] on span at bounding box center [618, 135] width 29 height 29
select select "7"
click at [470, 335] on span "27" at bounding box center [464, 343] width 33 height 33
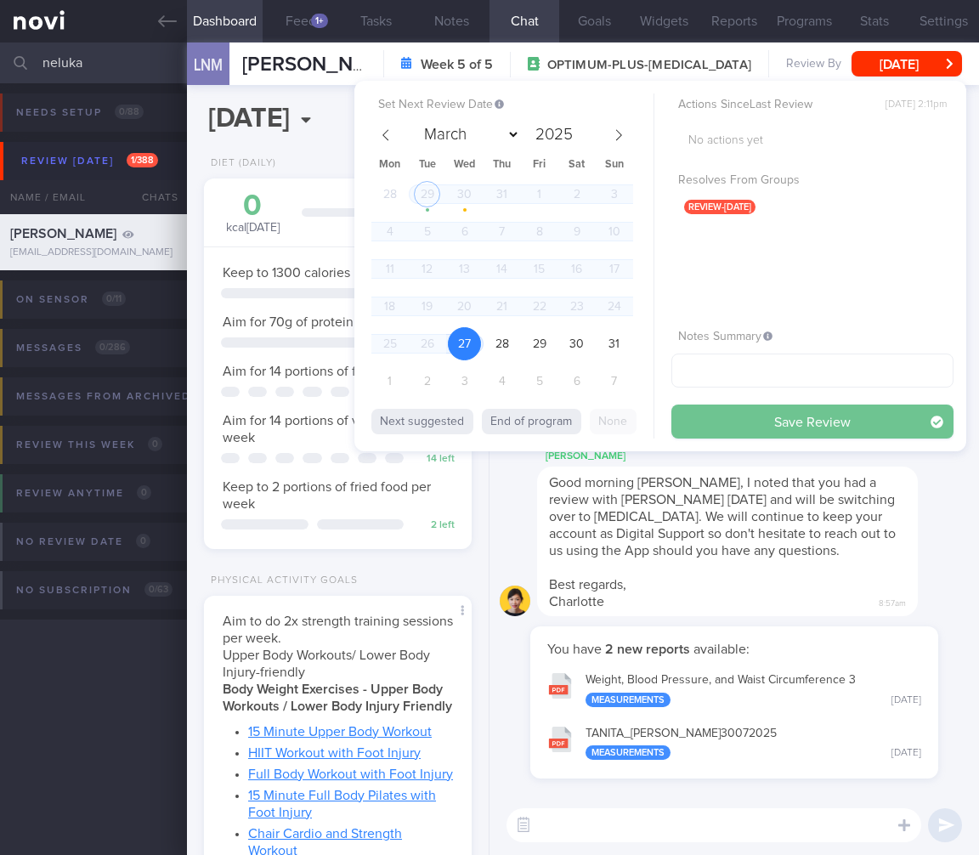
click at [807, 404] on div "Actions Since Last Review Tue, 29 Jul, 2:11pm No actions yet Resolves From Grou…" at bounding box center [813, 266] width 282 height 345
drag, startPoint x: 808, startPoint y: 411, endPoint x: 694, endPoint y: 419, distance: 113.4
click at [808, 411] on button "Save Review" at bounding box center [813, 422] width 282 height 34
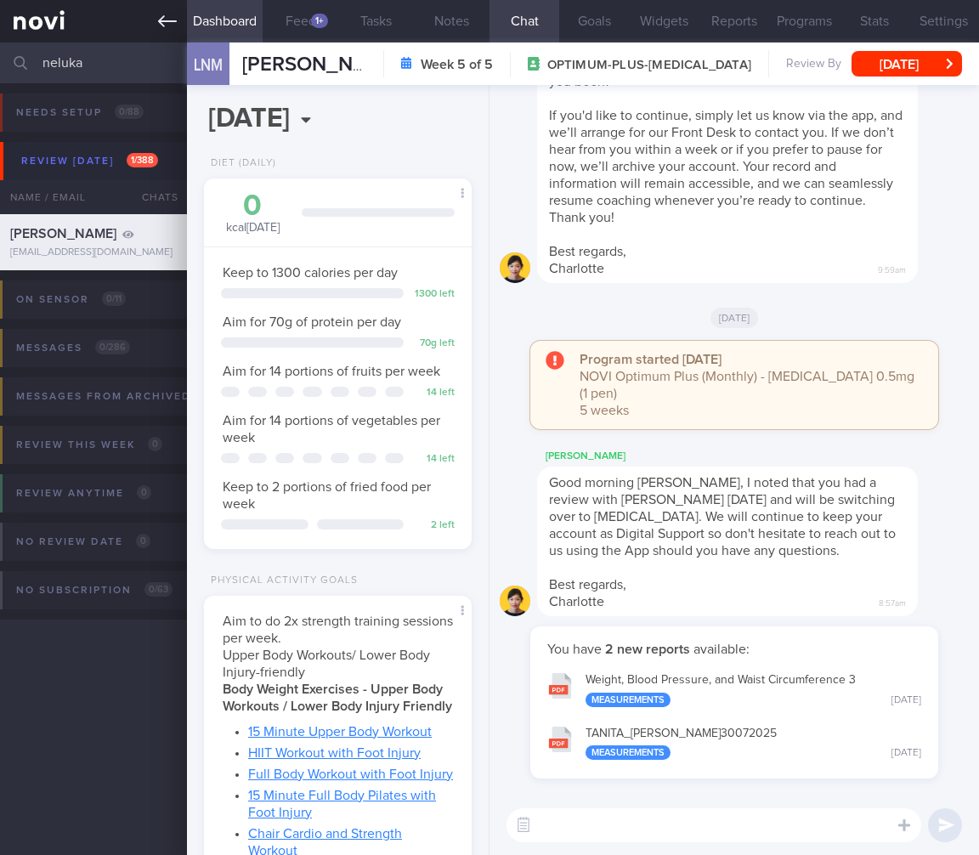
click at [46, 24] on link at bounding box center [93, 21] width 187 height 43
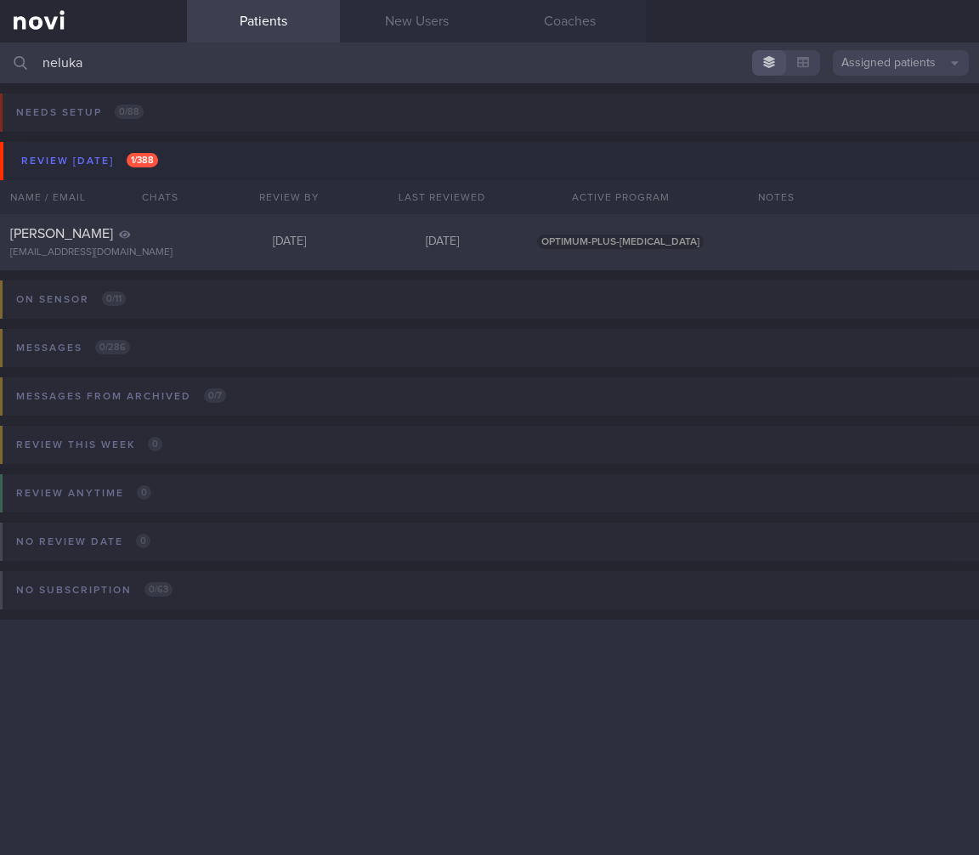
click at [932, 71] on button "Assigned patients" at bounding box center [901, 63] width 136 height 26
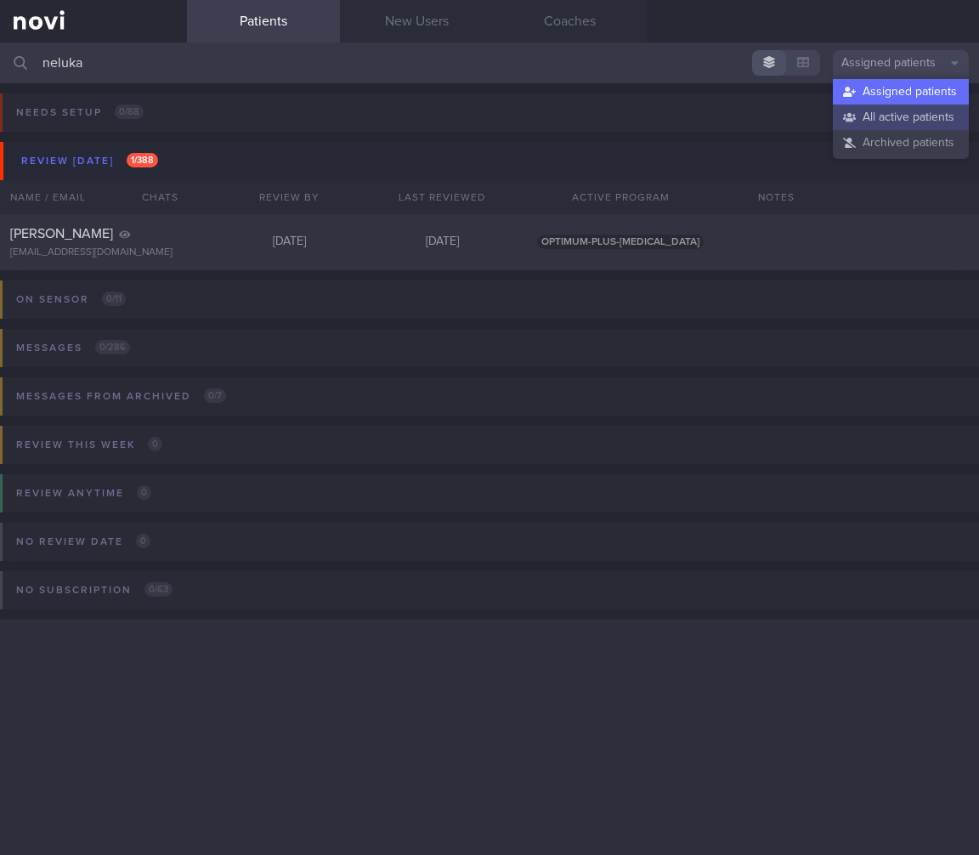
click at [900, 111] on button "All active patients" at bounding box center [901, 118] width 136 height 26
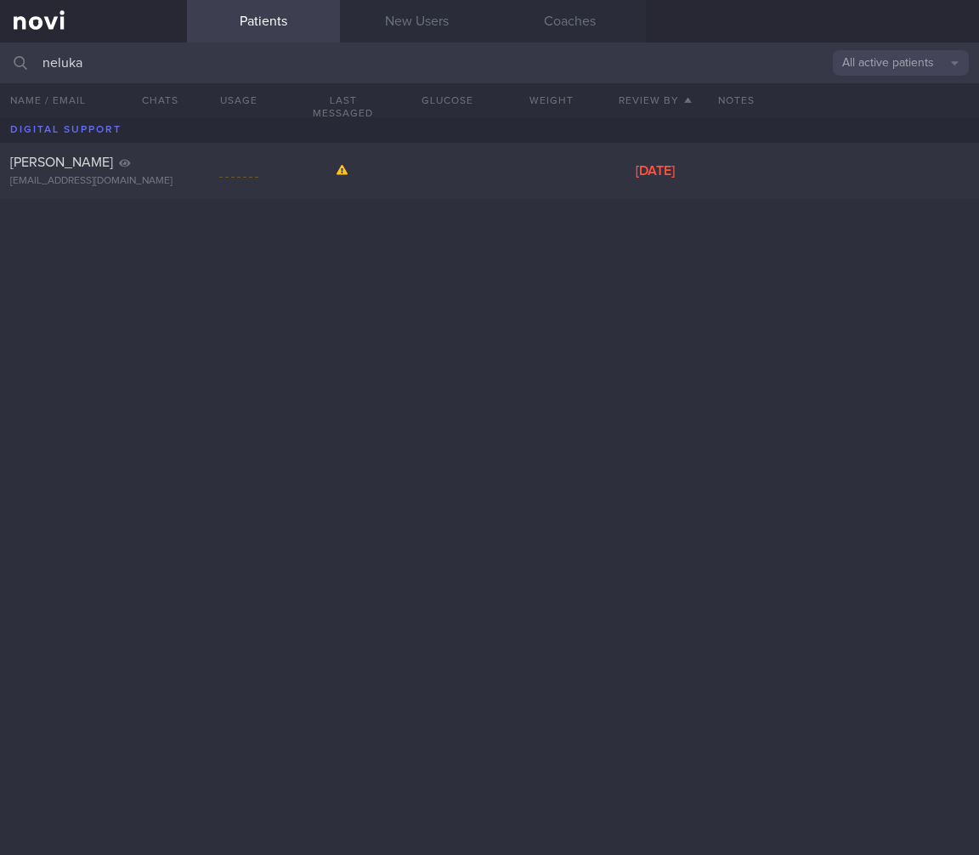
drag, startPoint x: 150, startPoint y: 73, endPoint x: -10, endPoint y: 68, distance: 160.7
click at [0, 68] on html "You are offline! Some functionality will be unavailable Patients New Users Coac…" at bounding box center [489, 427] width 979 height 855
click at [932, 61] on button "All active patients" at bounding box center [901, 63] width 136 height 26
click at [862, 141] on button "Archived patients" at bounding box center [901, 143] width 136 height 26
drag, startPoint x: 346, startPoint y: 71, endPoint x: 31, endPoint y: 60, distance: 315.5
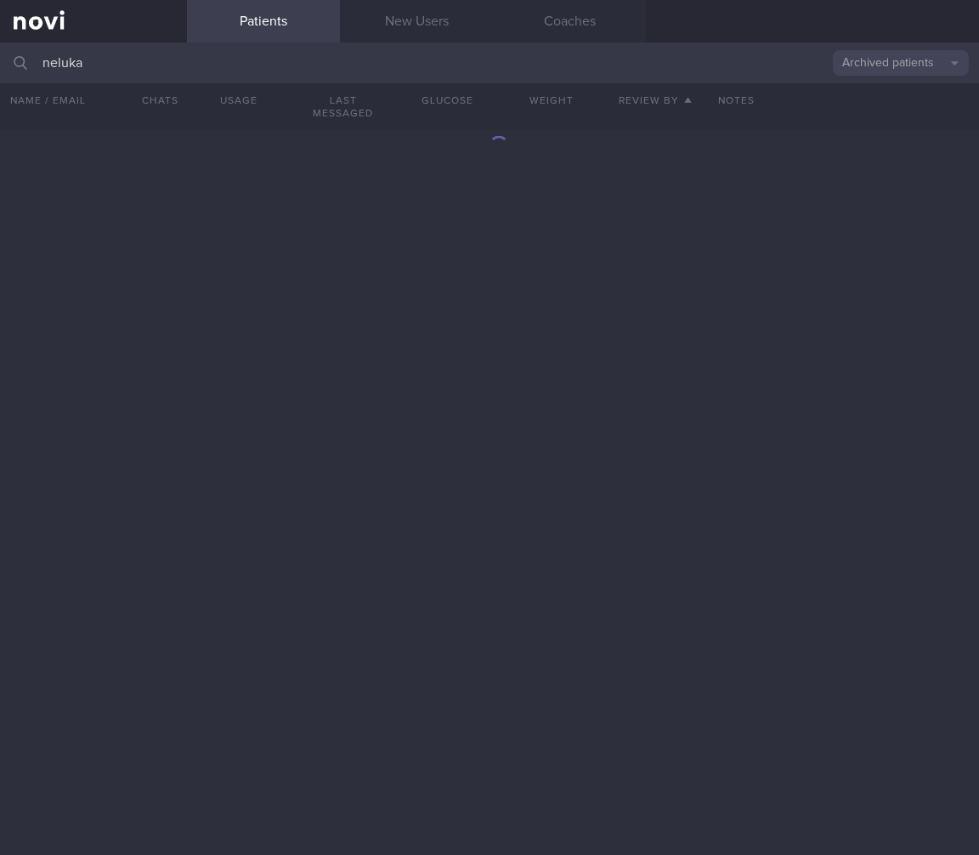
click at [31, 60] on div "neluka Archived patients Assigned patients All active patients Archived patients" at bounding box center [489, 63] width 979 height 41
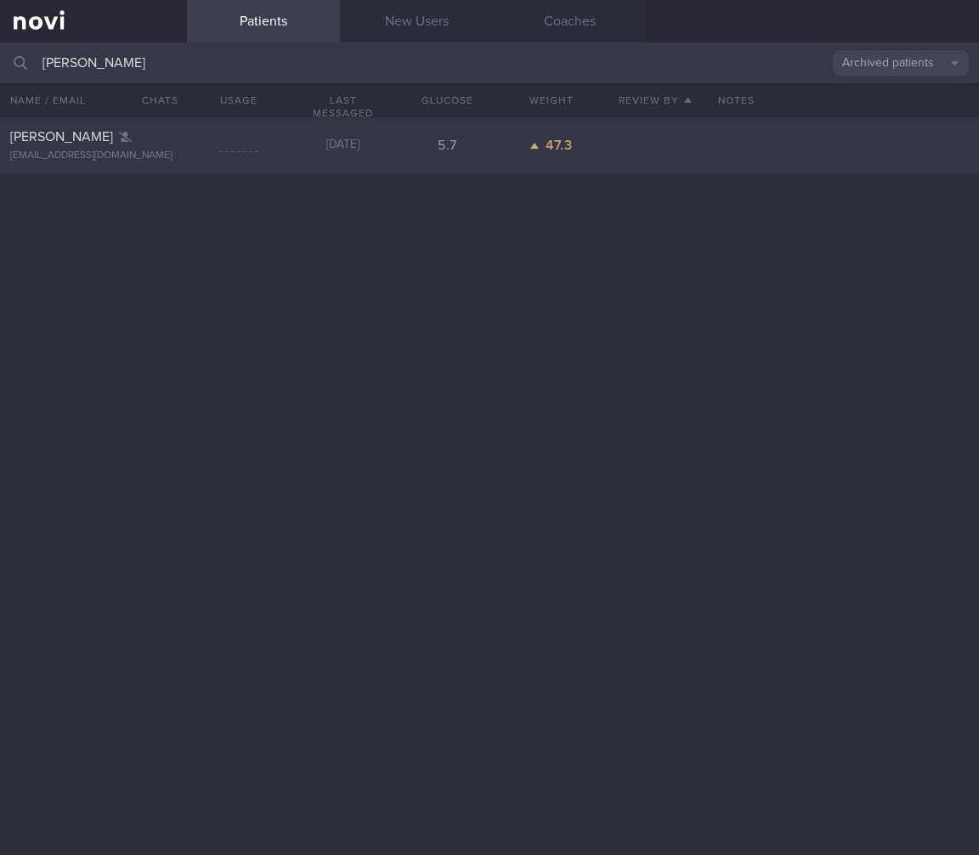
type input "goh kien"
click at [145, 147] on div "Kien Huay Goh kienhuay@gmail.com" at bounding box center [93, 145] width 187 height 34
select select "7"
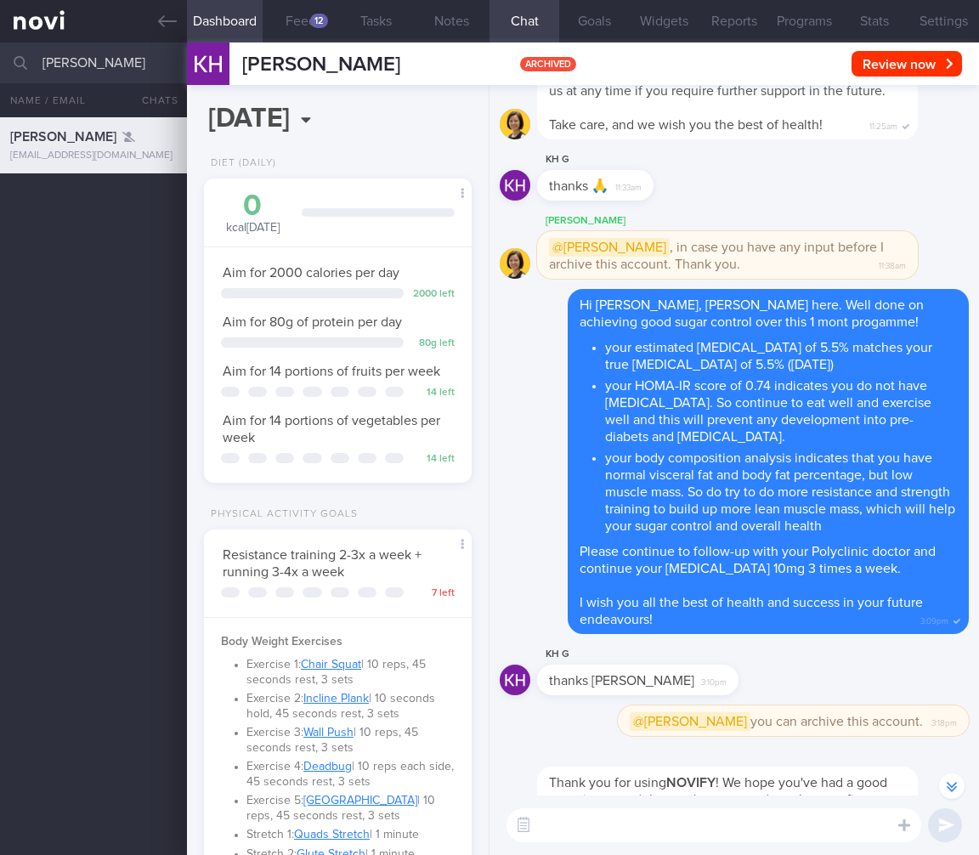
scroll to position [-534, 0]
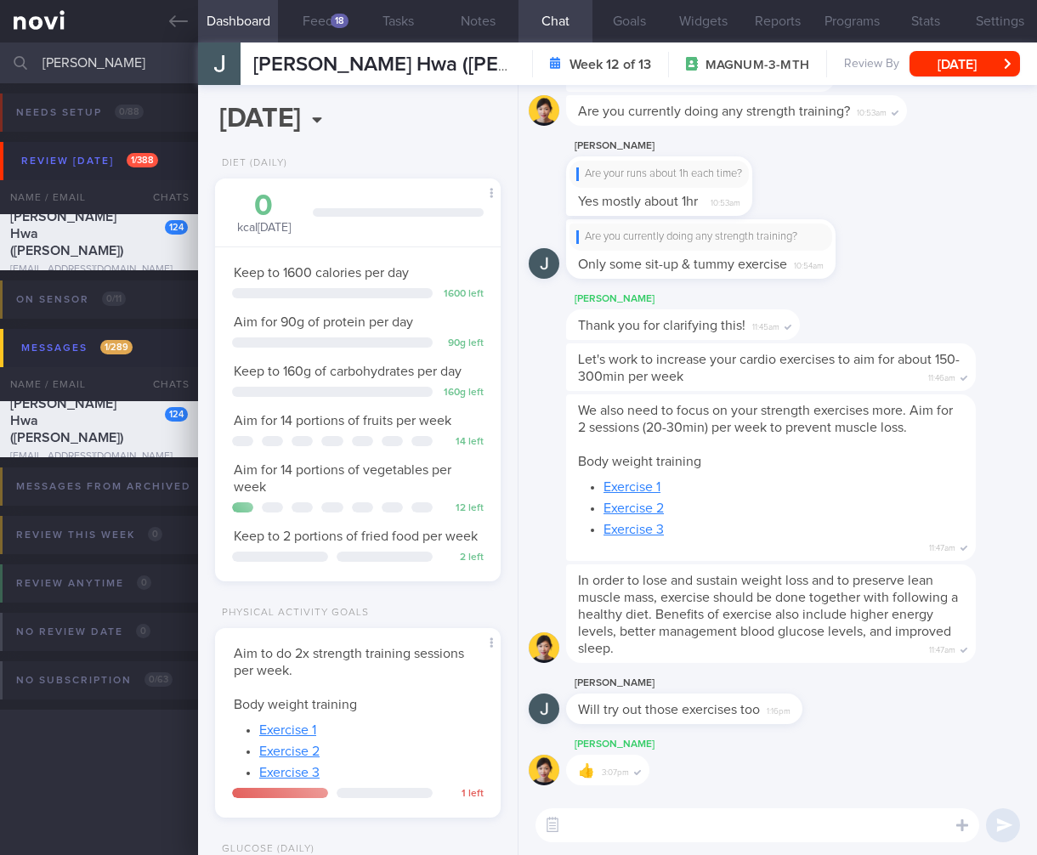
select select "7"
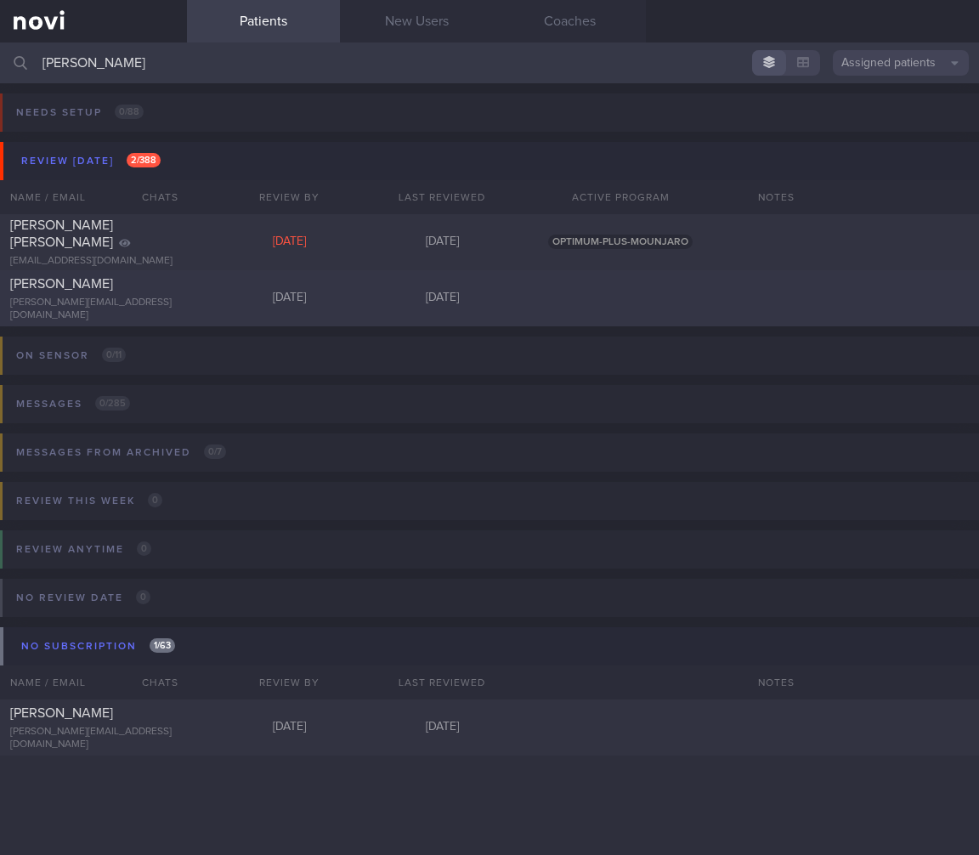
type input "[PERSON_NAME]"
click at [125, 280] on div "[PERSON_NAME]" at bounding box center [91, 283] width 162 height 17
select select "7"
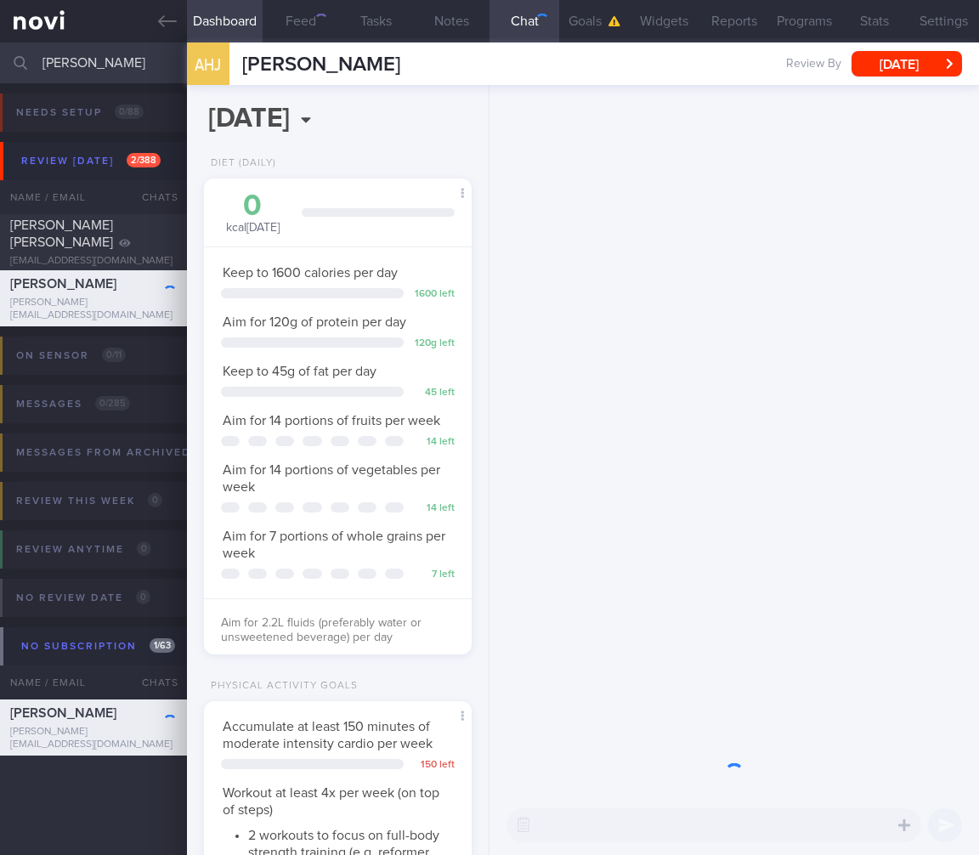
scroll to position [137, 224]
